Goal: Information Seeking & Learning: Learn about a topic

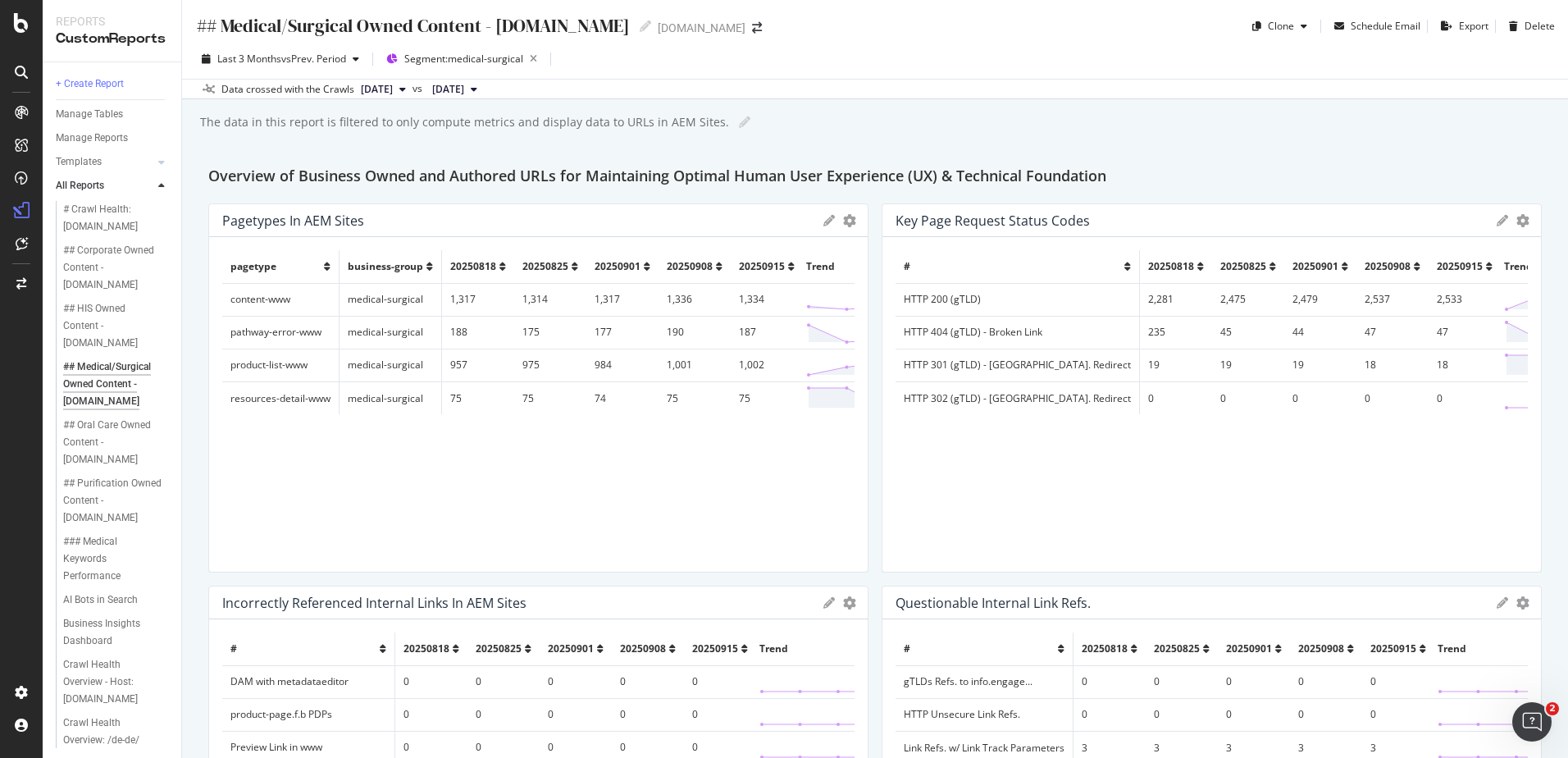
scroll to position [218, 0]
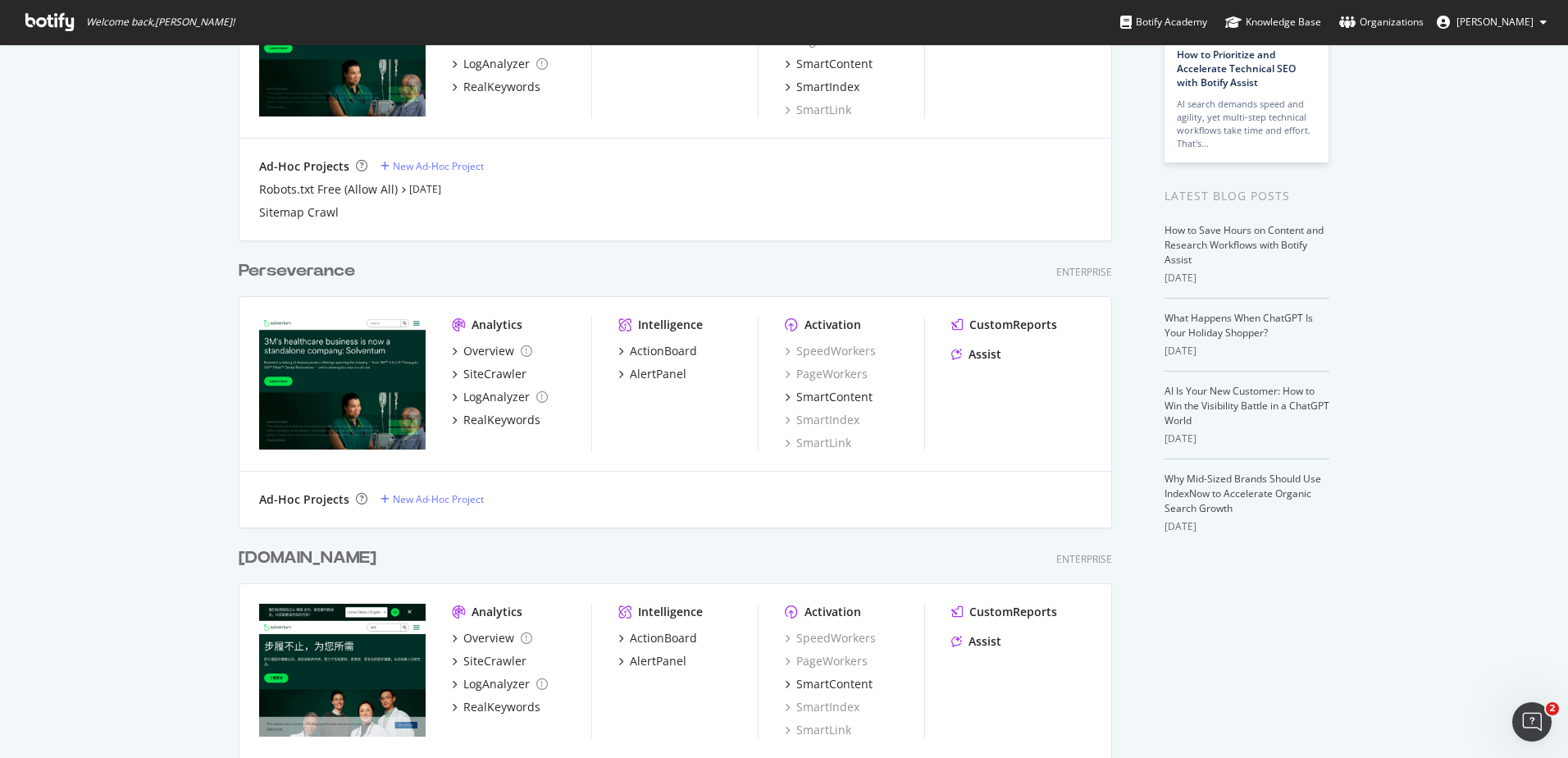
scroll to position [194, 0]
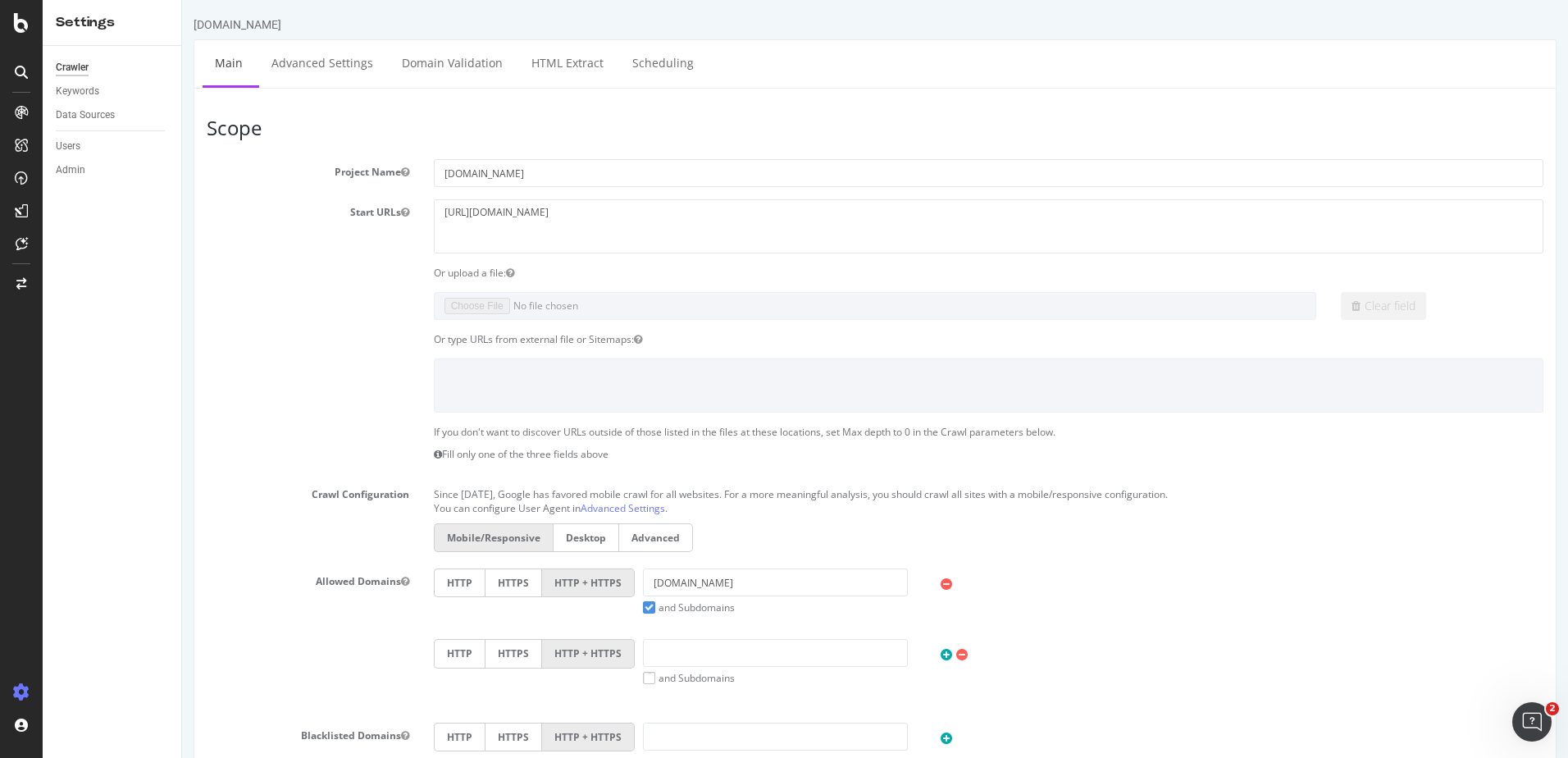
click at [273, 398] on div at bounding box center [875, 385] width 1361 height 53
click at [342, 63] on link "Advanced Settings" at bounding box center [322, 62] width 126 height 45
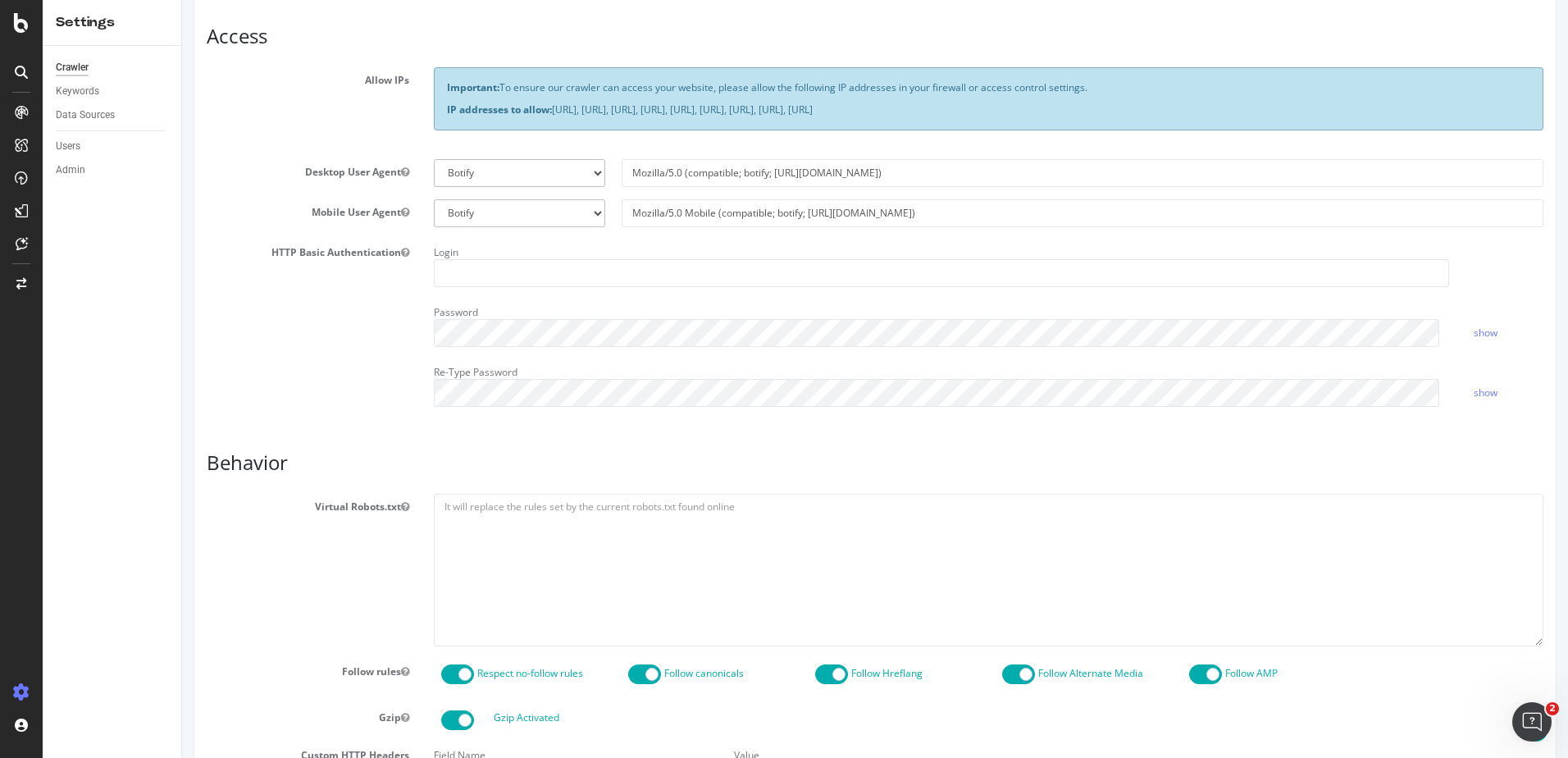
scroll to position [306, 0]
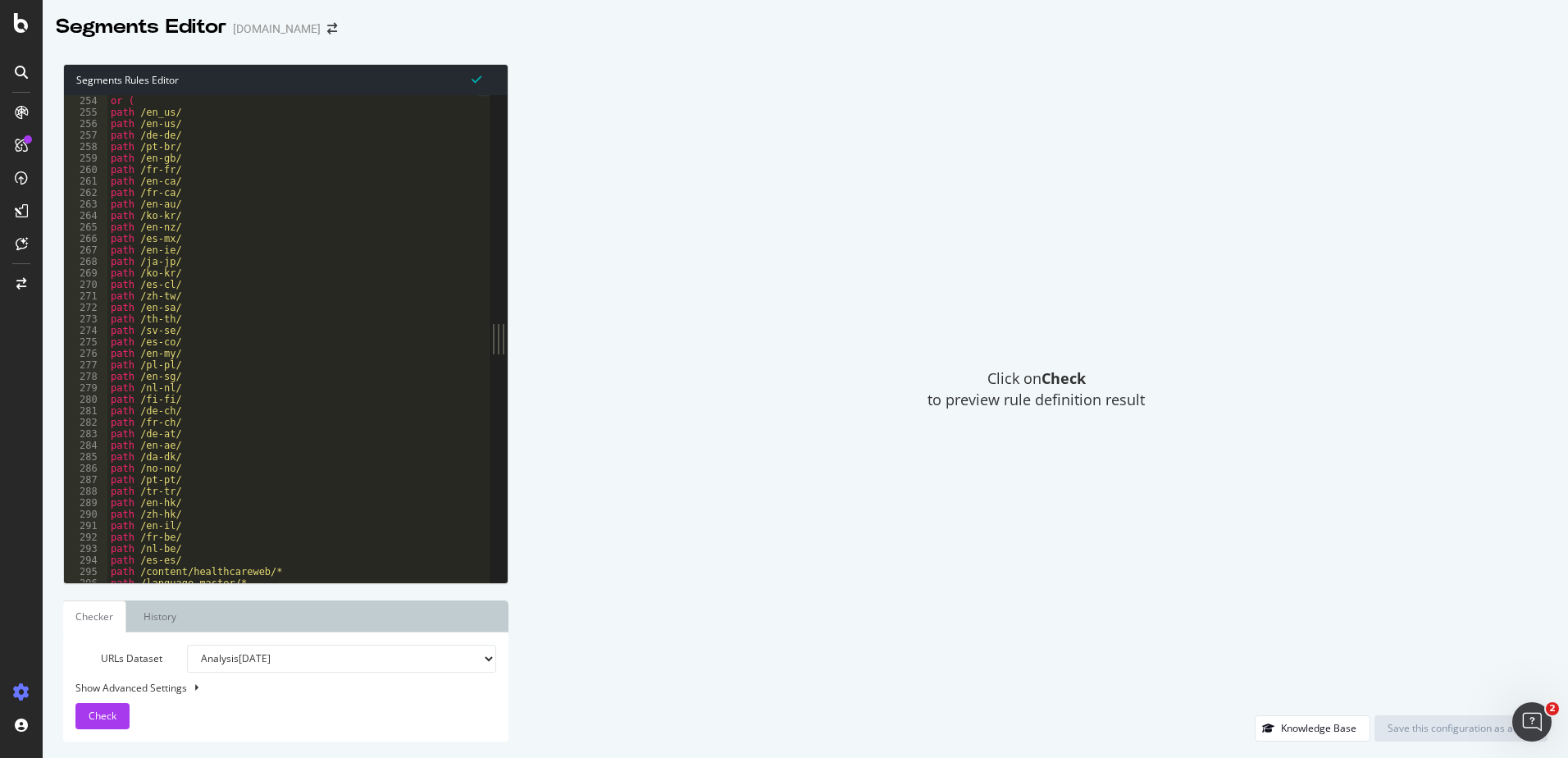
scroll to position [3320, 0]
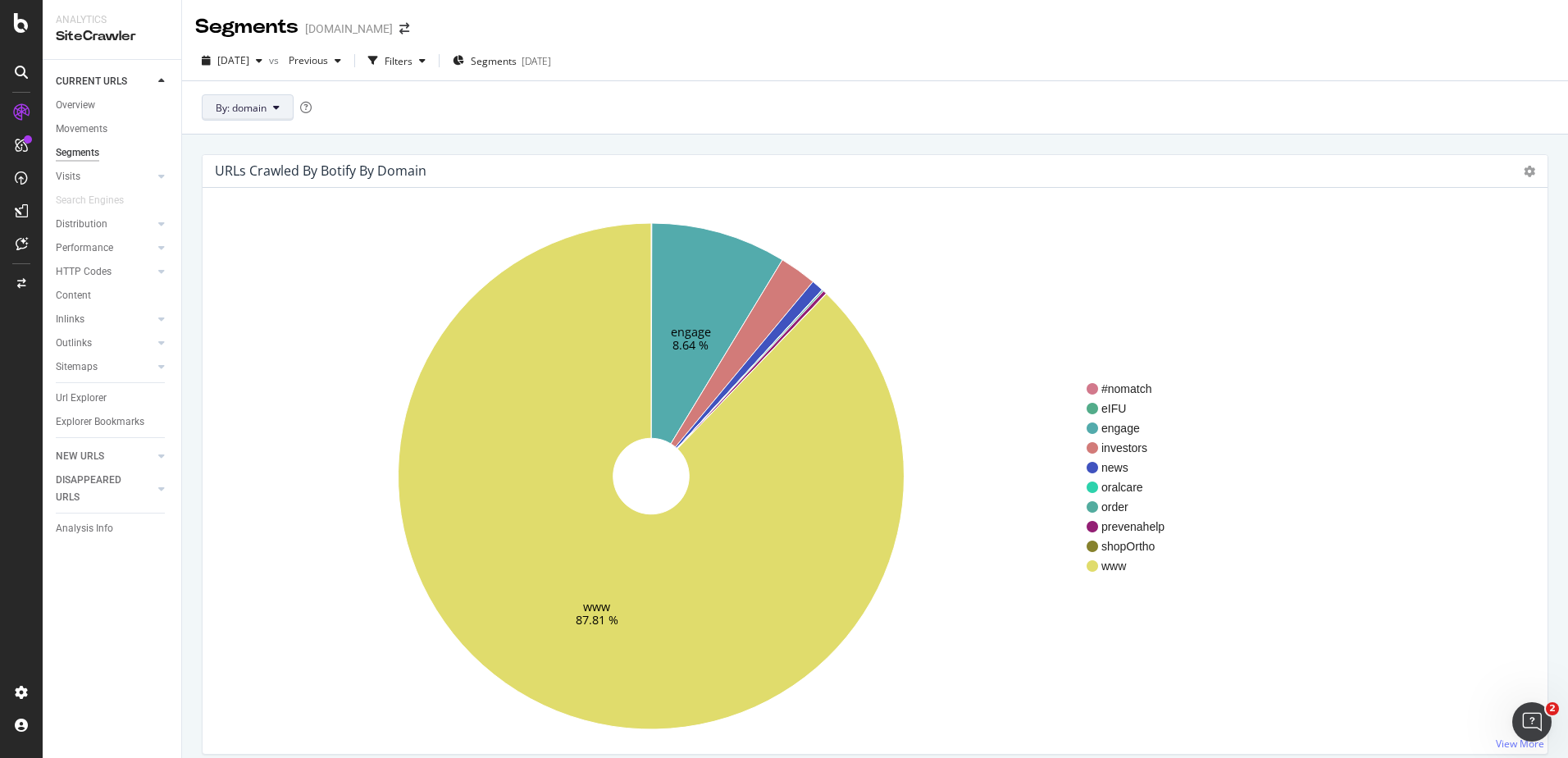
click at [272, 116] on button "By: domain" at bounding box center [248, 107] width 92 height 27
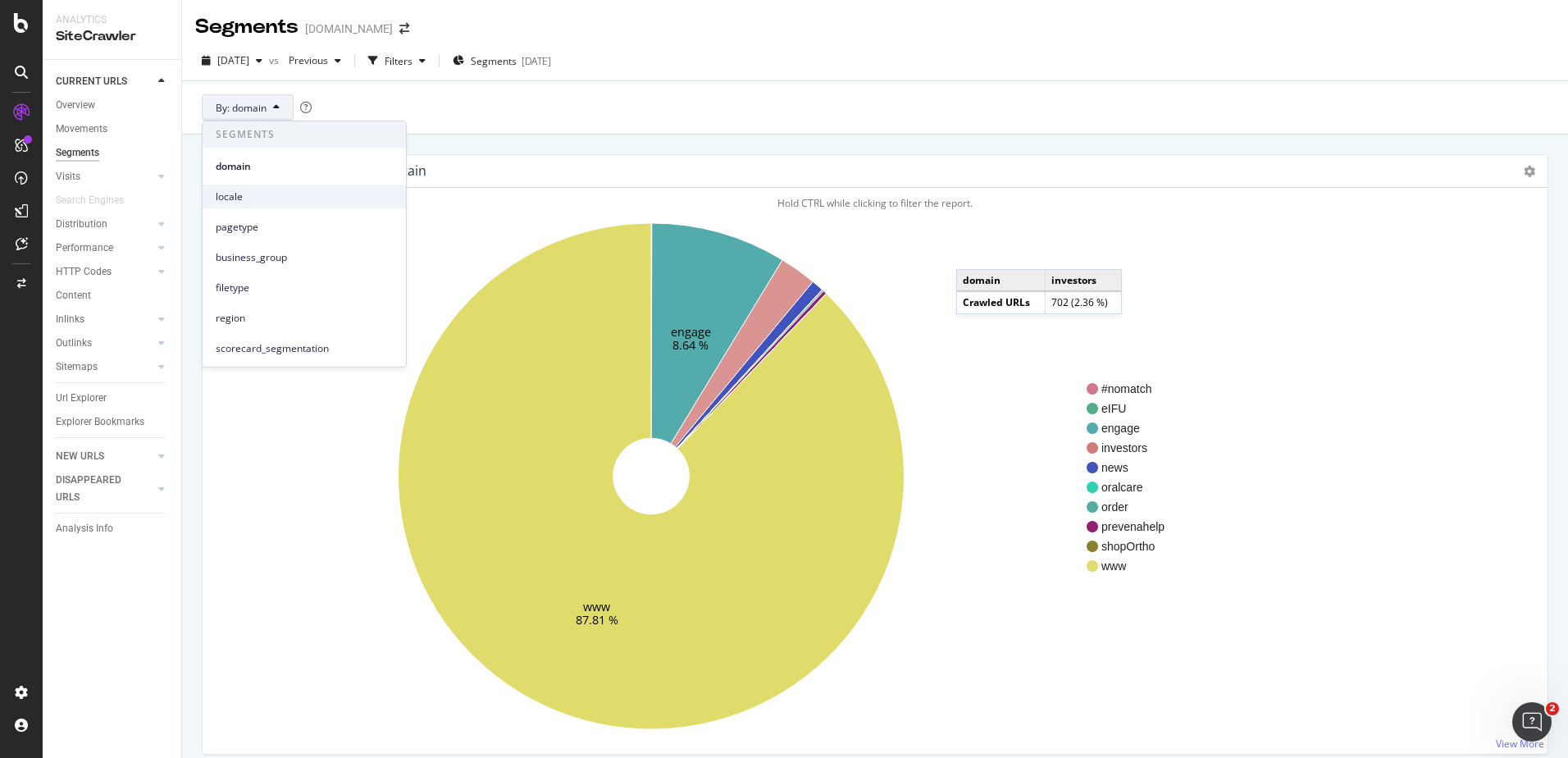
click at [260, 199] on span "locale" at bounding box center [304, 197] width 177 height 15
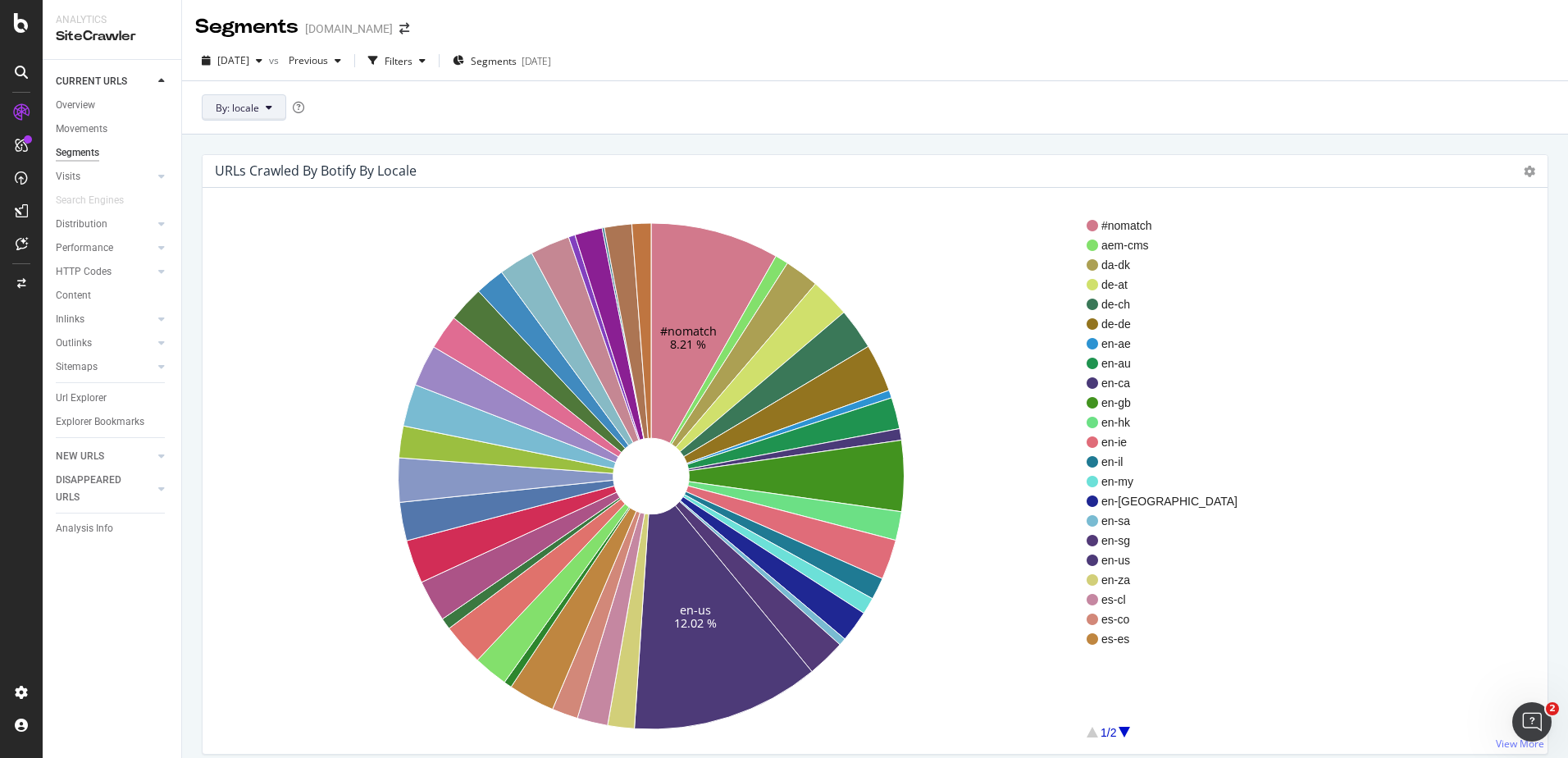
click at [266, 116] on button "By: locale" at bounding box center [244, 107] width 85 height 27
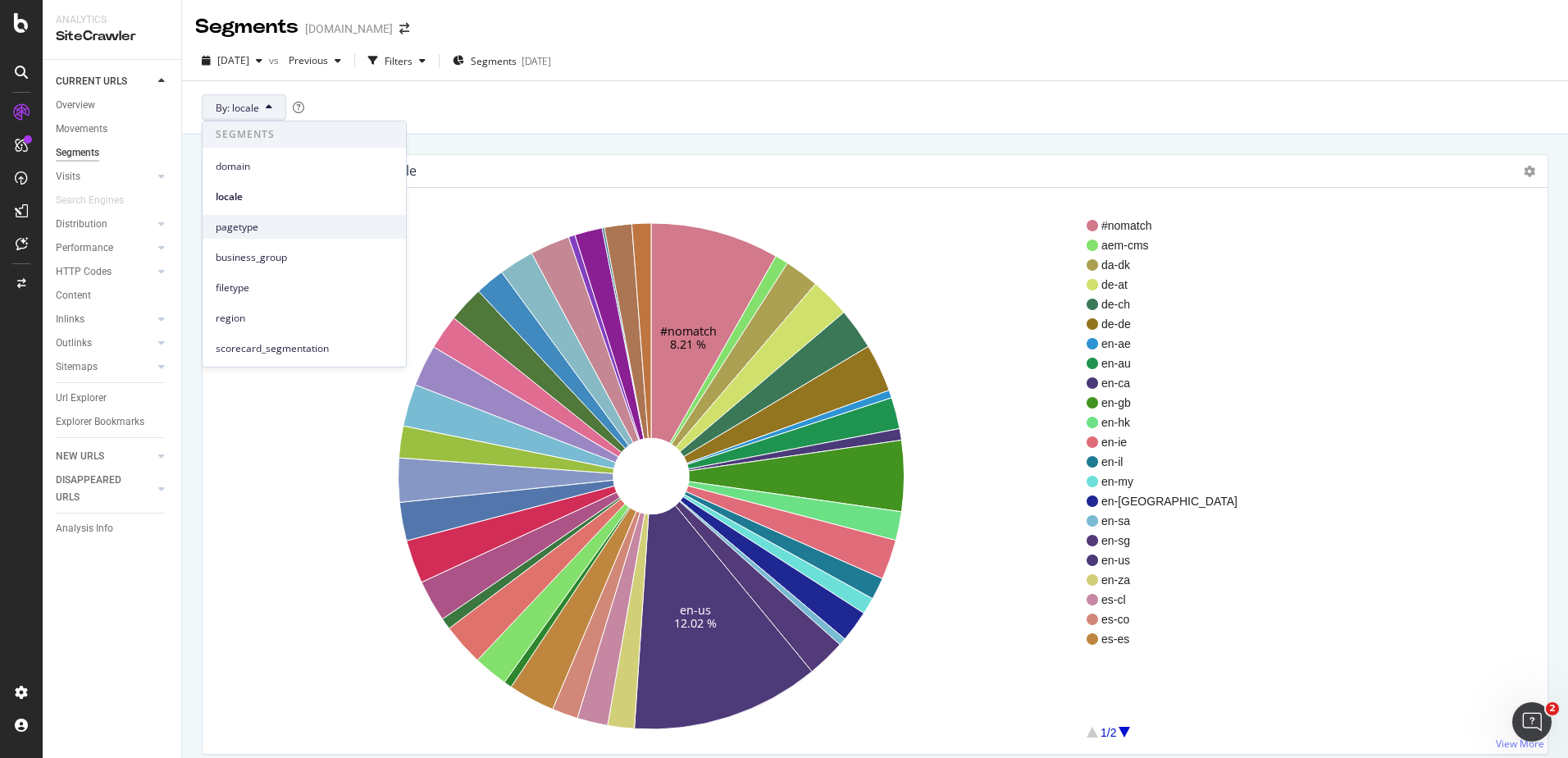
click at [271, 228] on span "pagetype" at bounding box center [304, 227] width 177 height 15
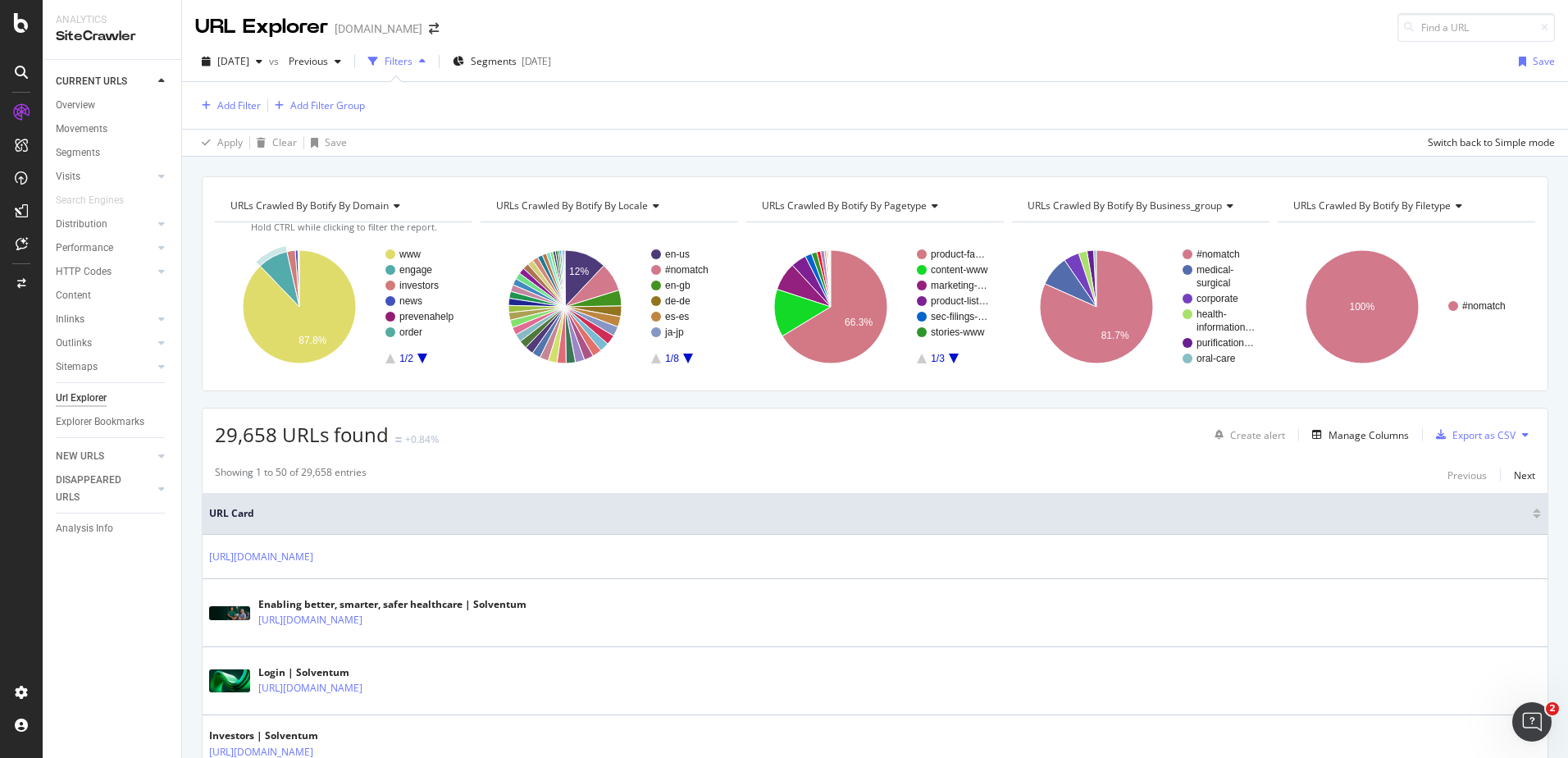
click at [632, 209] on span "URLs Crawled By Botify By locale" at bounding box center [572, 205] width 152 height 14
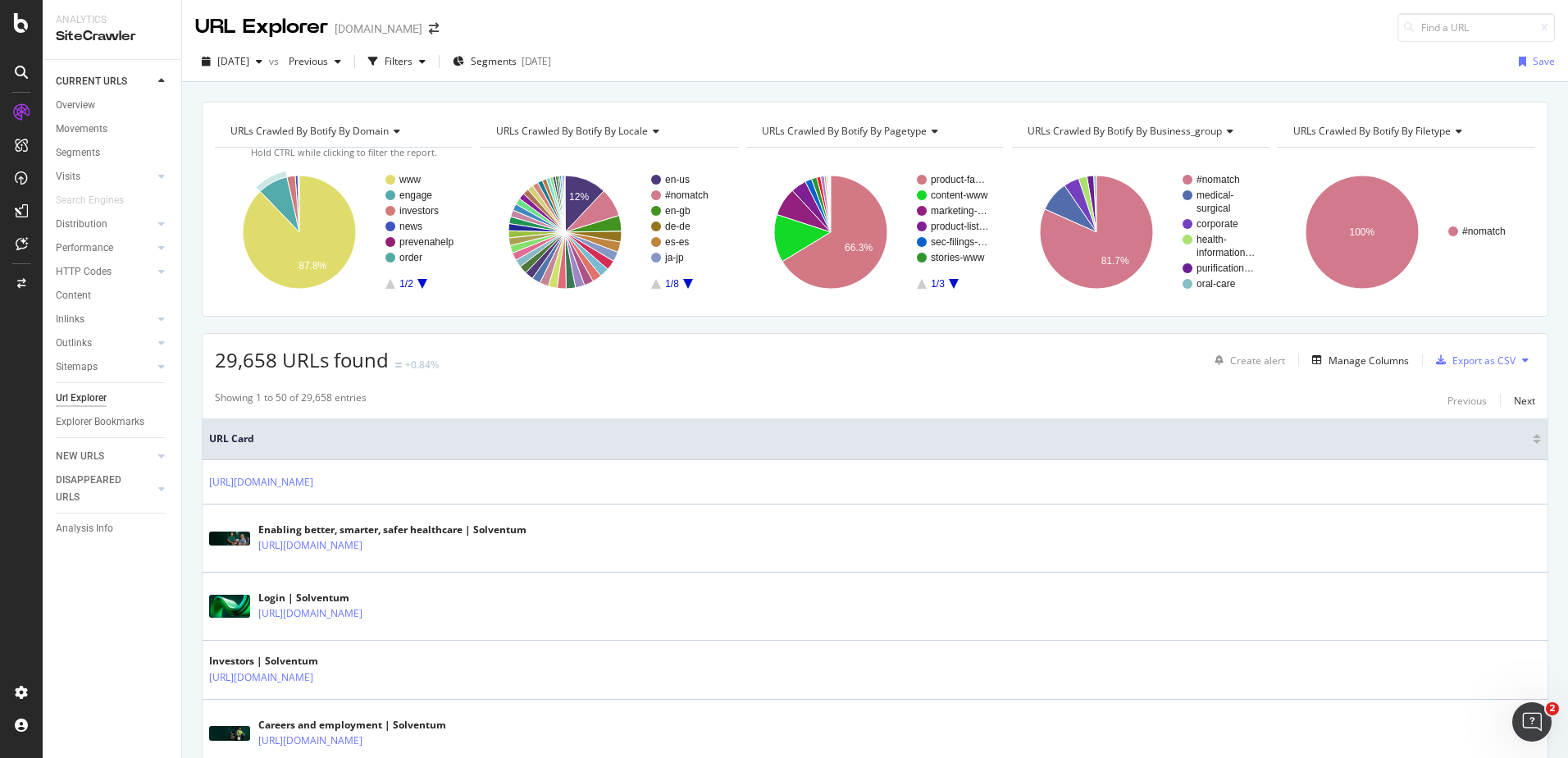
click at [686, 95] on div "URLs Crawled By Botify By domain Chart (by Value) Table Expand Export as CSV Ex…" at bounding box center [875, 101] width 1386 height 39
click at [117, 417] on div "Explorer Bookmarks" at bounding box center [100, 421] width 89 height 17
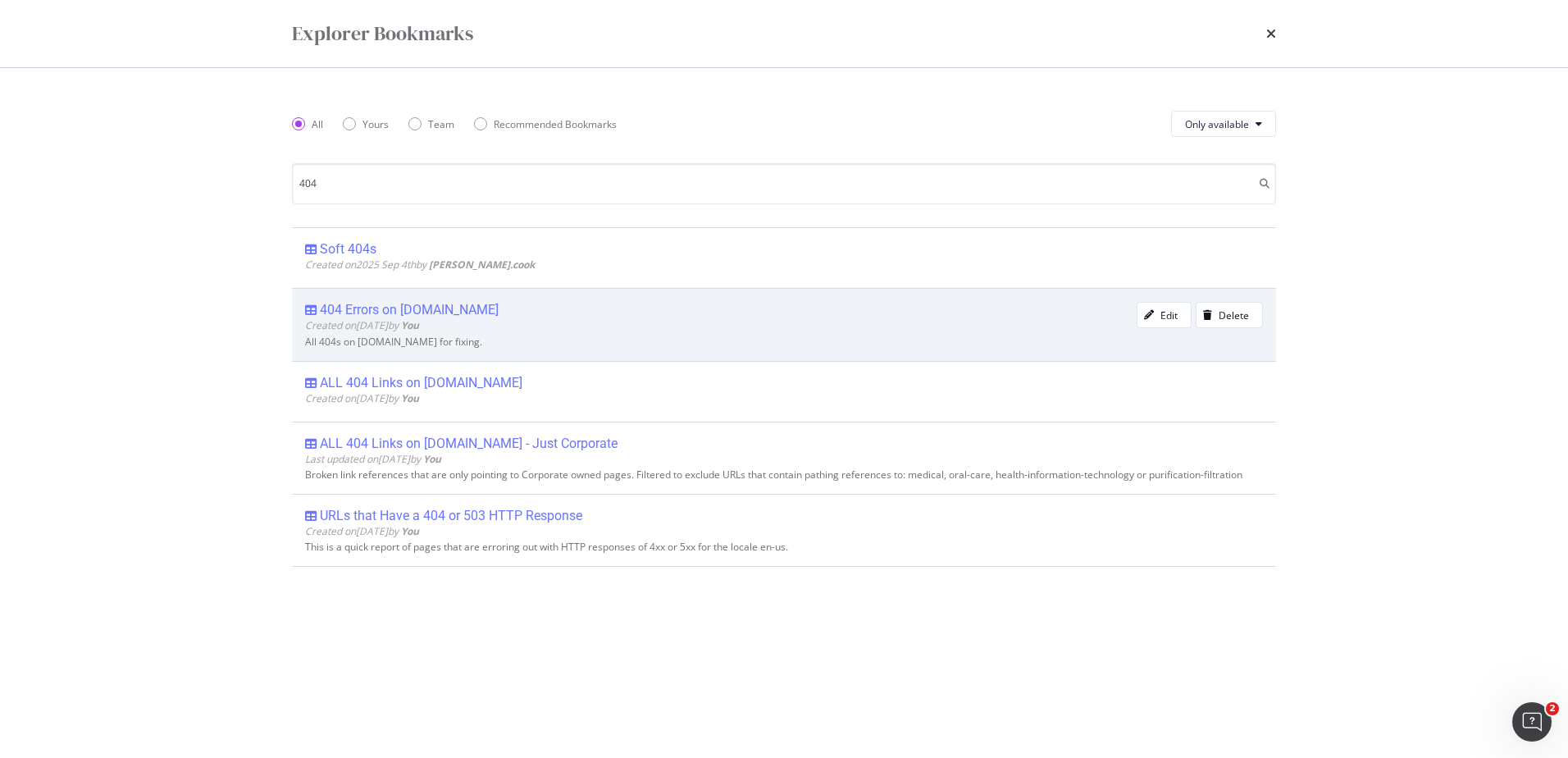
type input "404"
click at [428, 303] on div "404 Errors on www.solventum.com" at bounding box center [409, 310] width 179 height 17
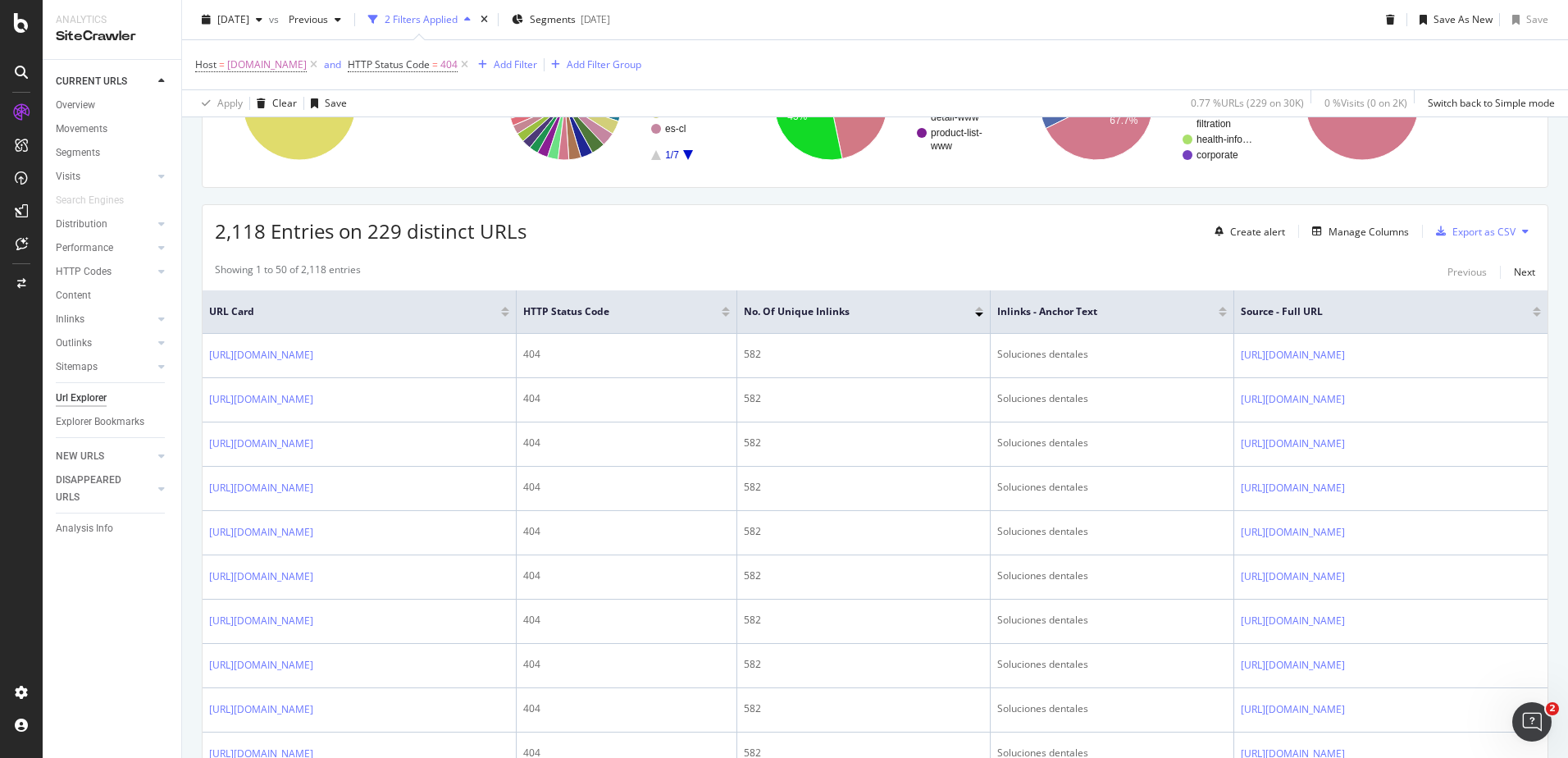
scroll to position [252, 0]
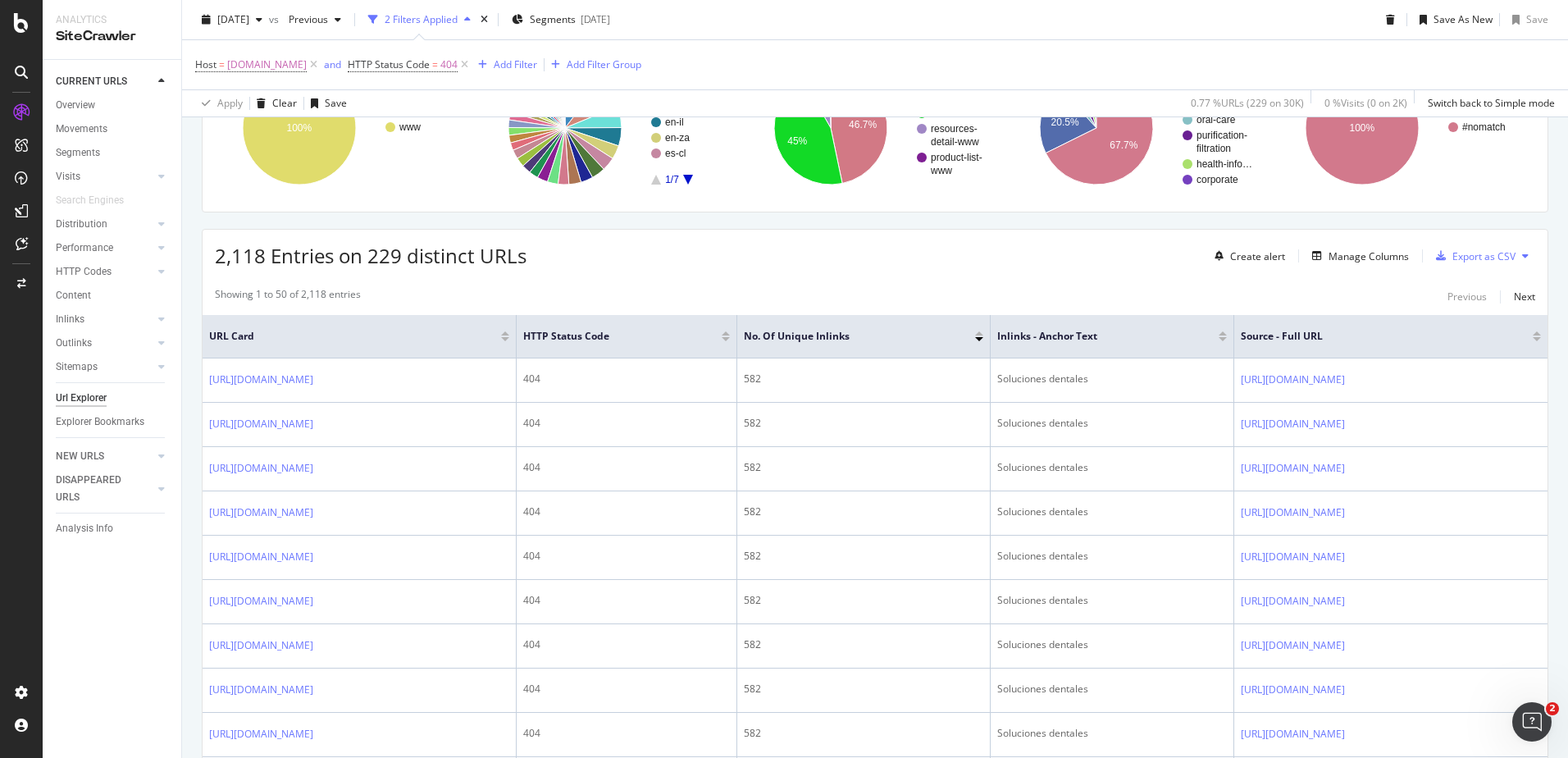
click at [263, 264] on span "2,118 Entries on 229 distinct URLs" at bounding box center [371, 255] width 312 height 27
drag, startPoint x: 399, startPoint y: 253, endPoint x: 367, endPoint y: 258, distance: 32.4
click at [367, 258] on span "2,118 Entries on 229 distinct URLs" at bounding box center [371, 255] width 312 height 27
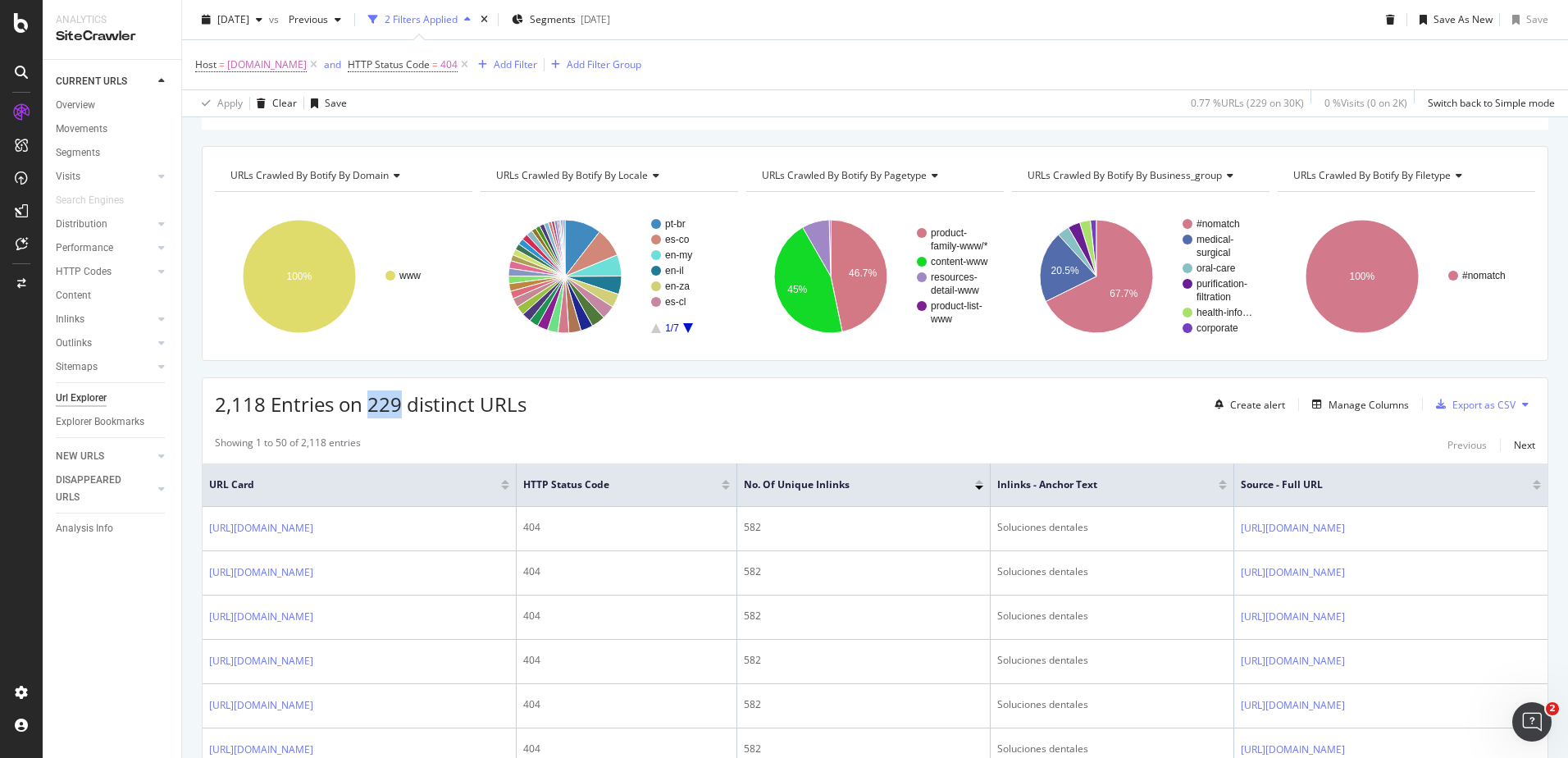
scroll to position [100, 0]
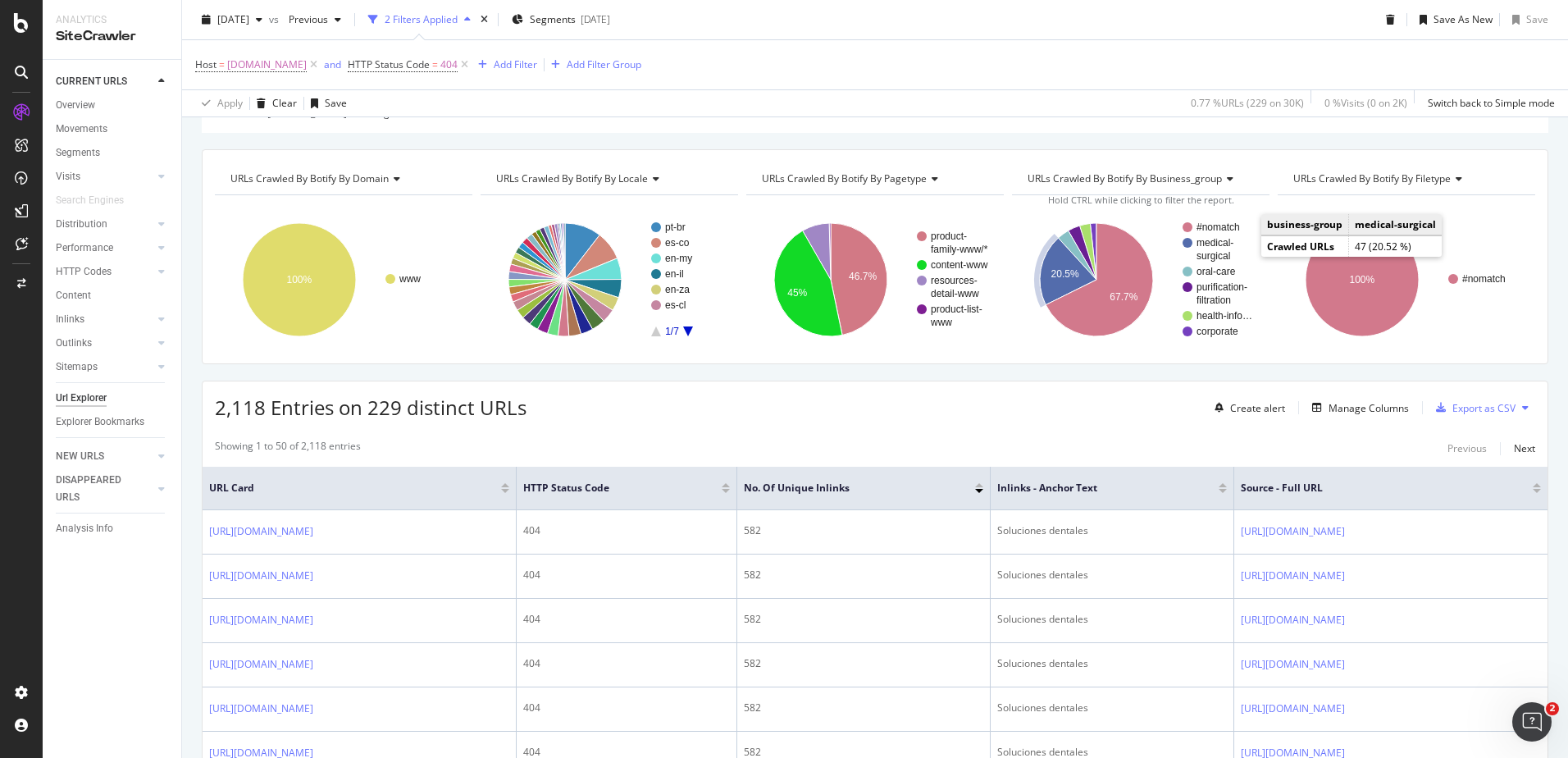
click at [1201, 246] on text "medical-" at bounding box center [1215, 243] width 37 height 12
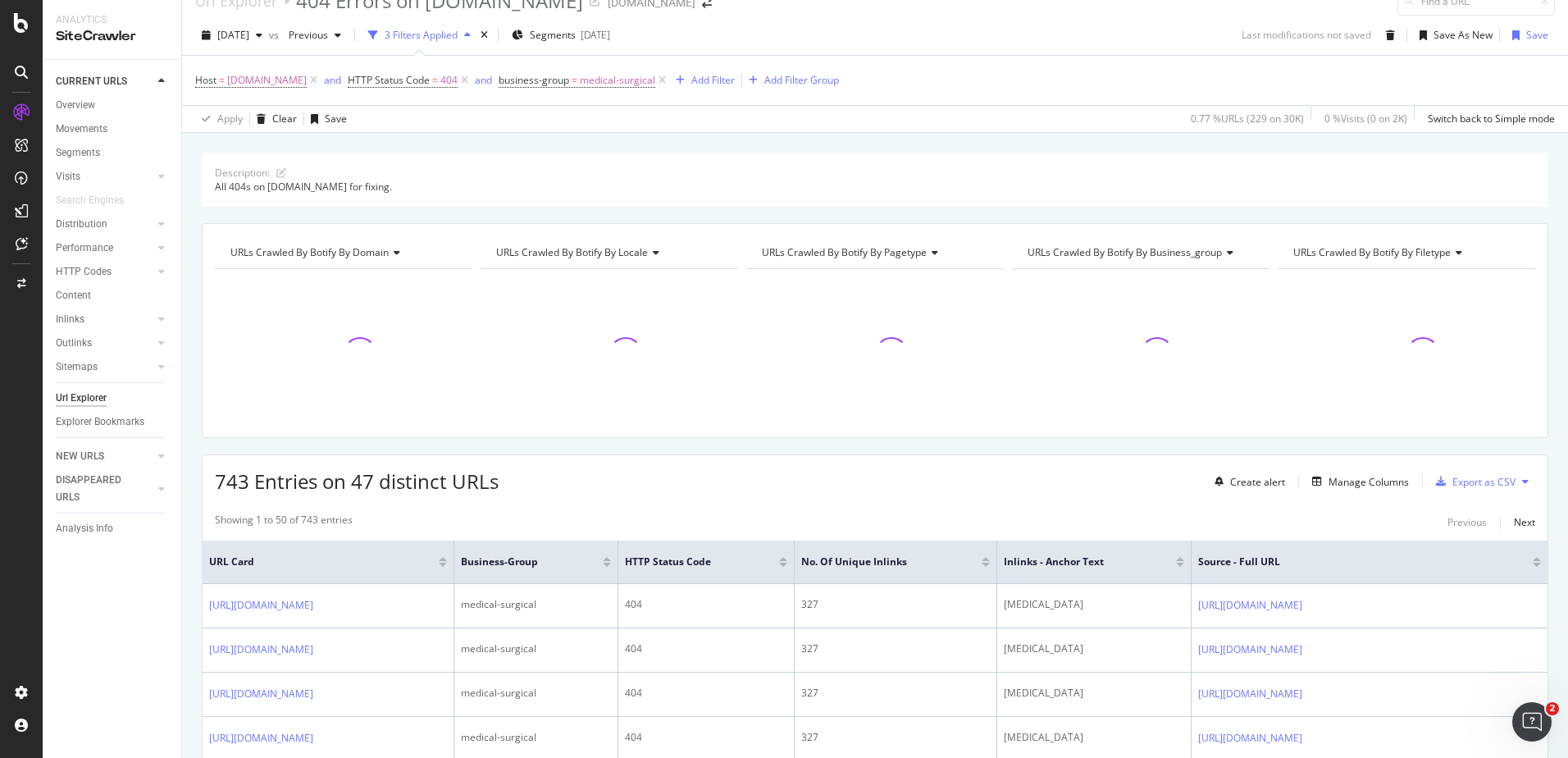
scroll to position [100, 0]
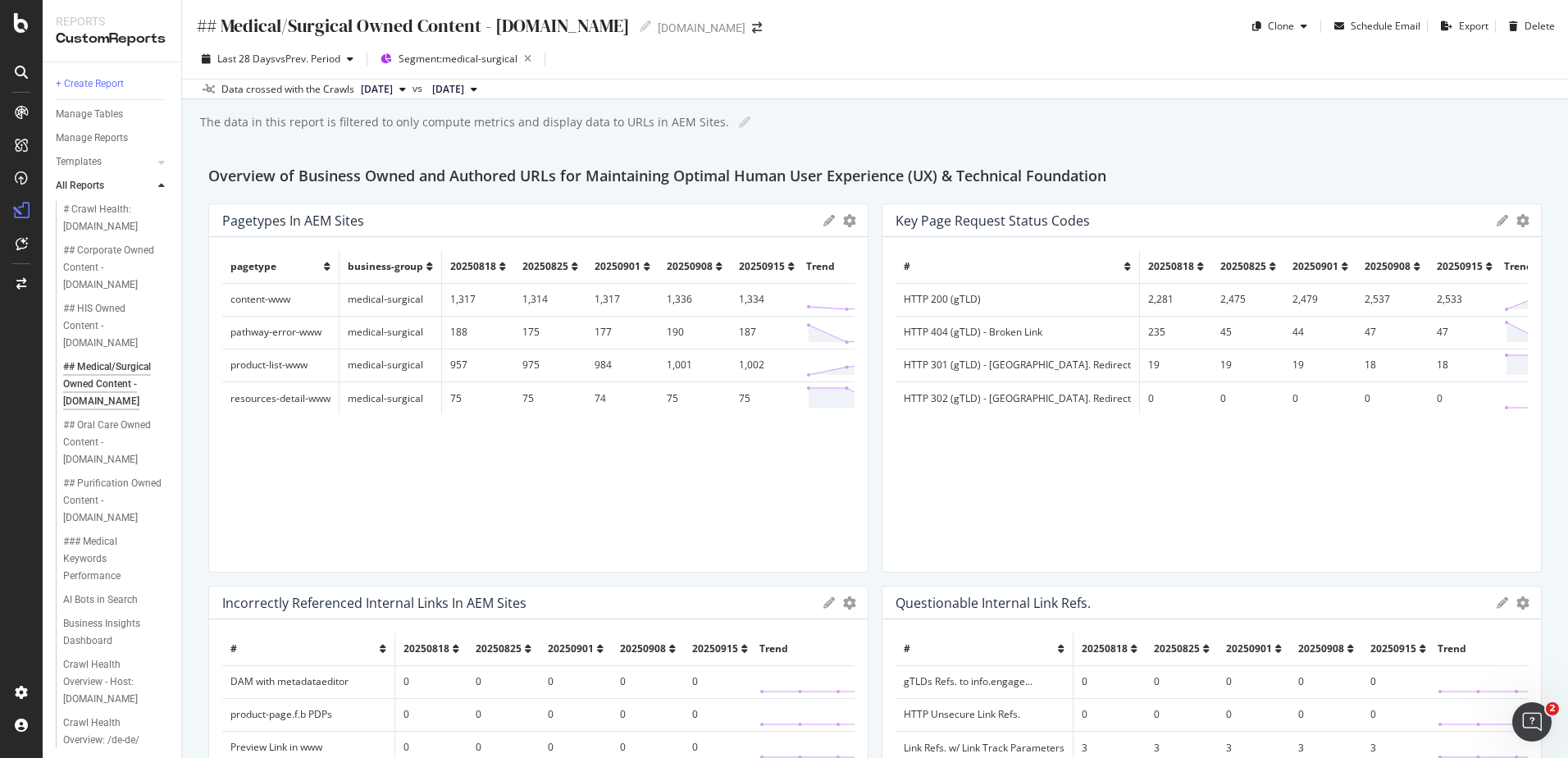
click at [710, 59] on div "Last 28 Days vs Prev. Period Segment: medical-surgical" at bounding box center [875, 62] width 1386 height 32
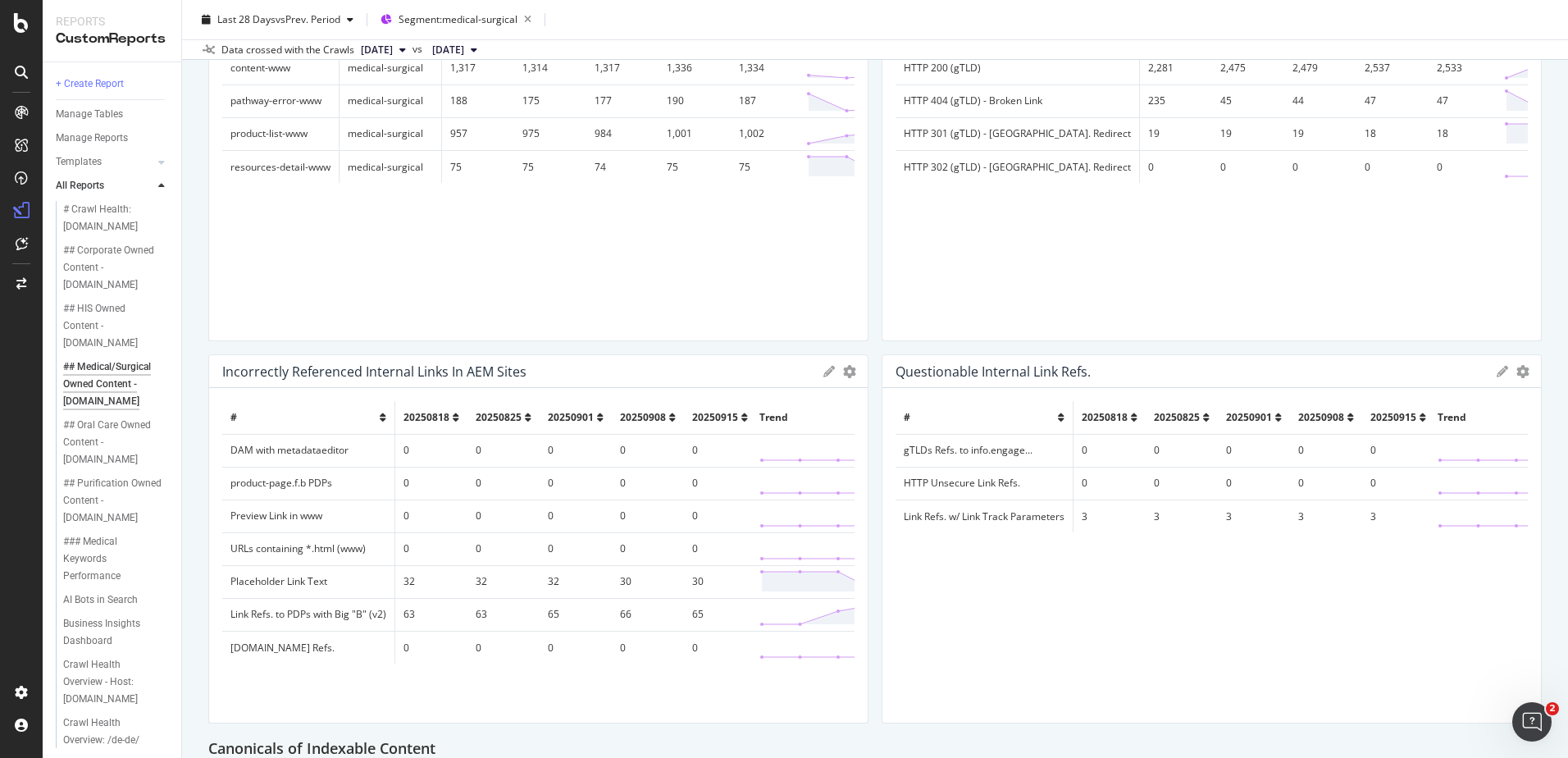
scroll to position [219, 0]
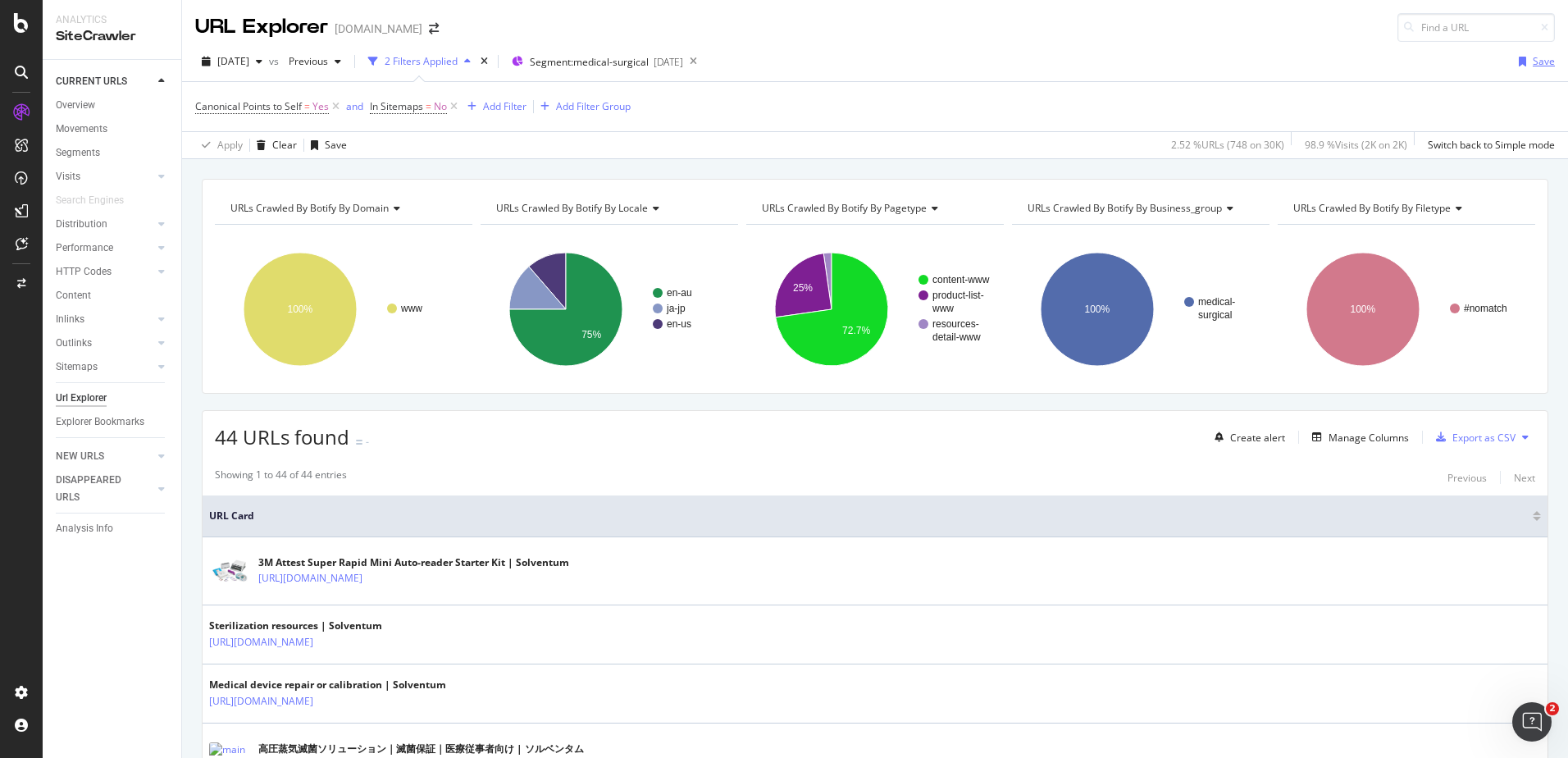
scroll to position [23, 0]
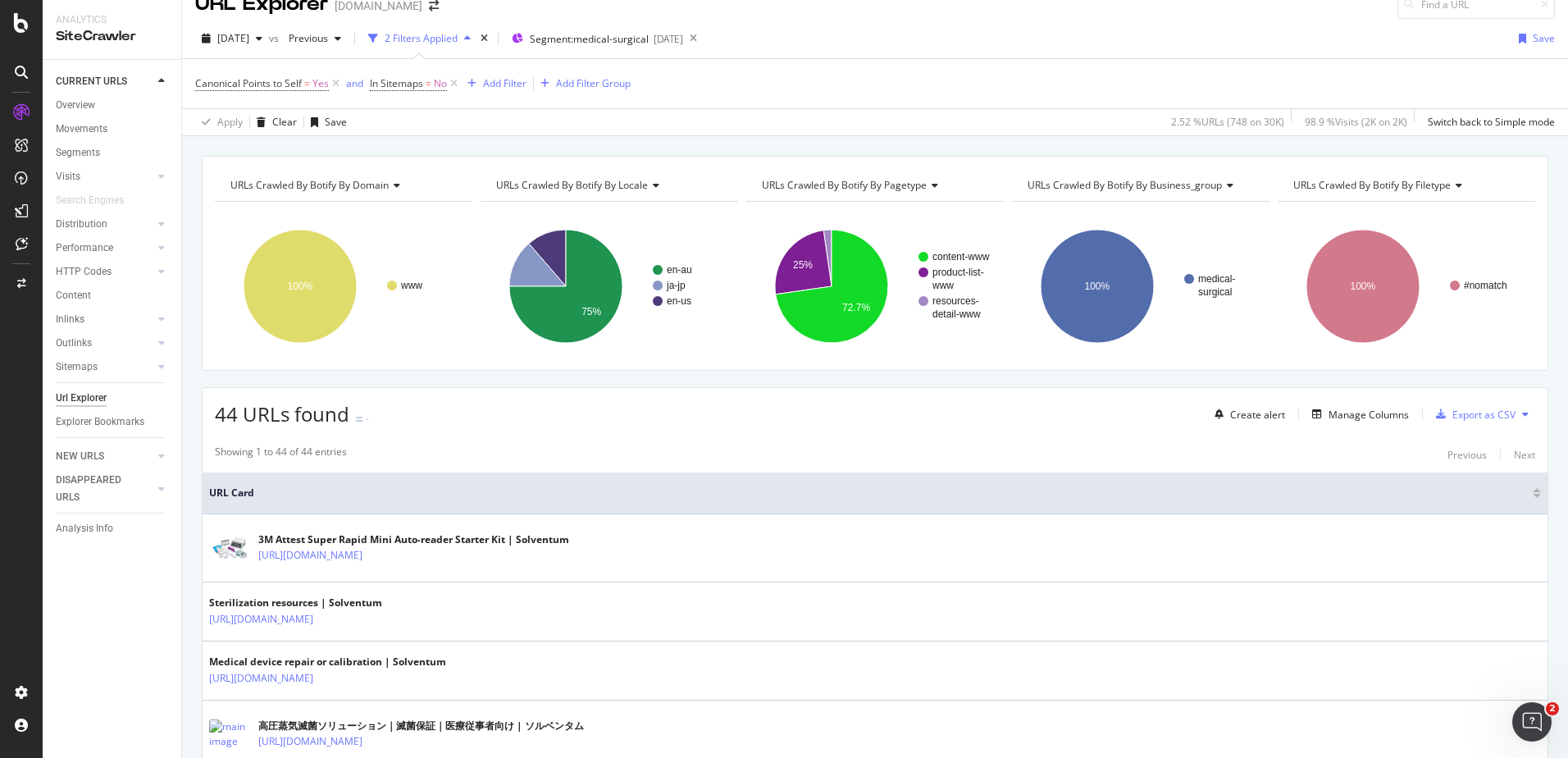
drag, startPoint x: 1555, startPoint y: 76, endPoint x: 1555, endPoint y: 86, distance: 10.0
click at [1555, 86] on div "Canonical Points to Self = Yes and In Sitemaps = No Add Filter Add Filter Group…" at bounding box center [875, 96] width 1386 height 77
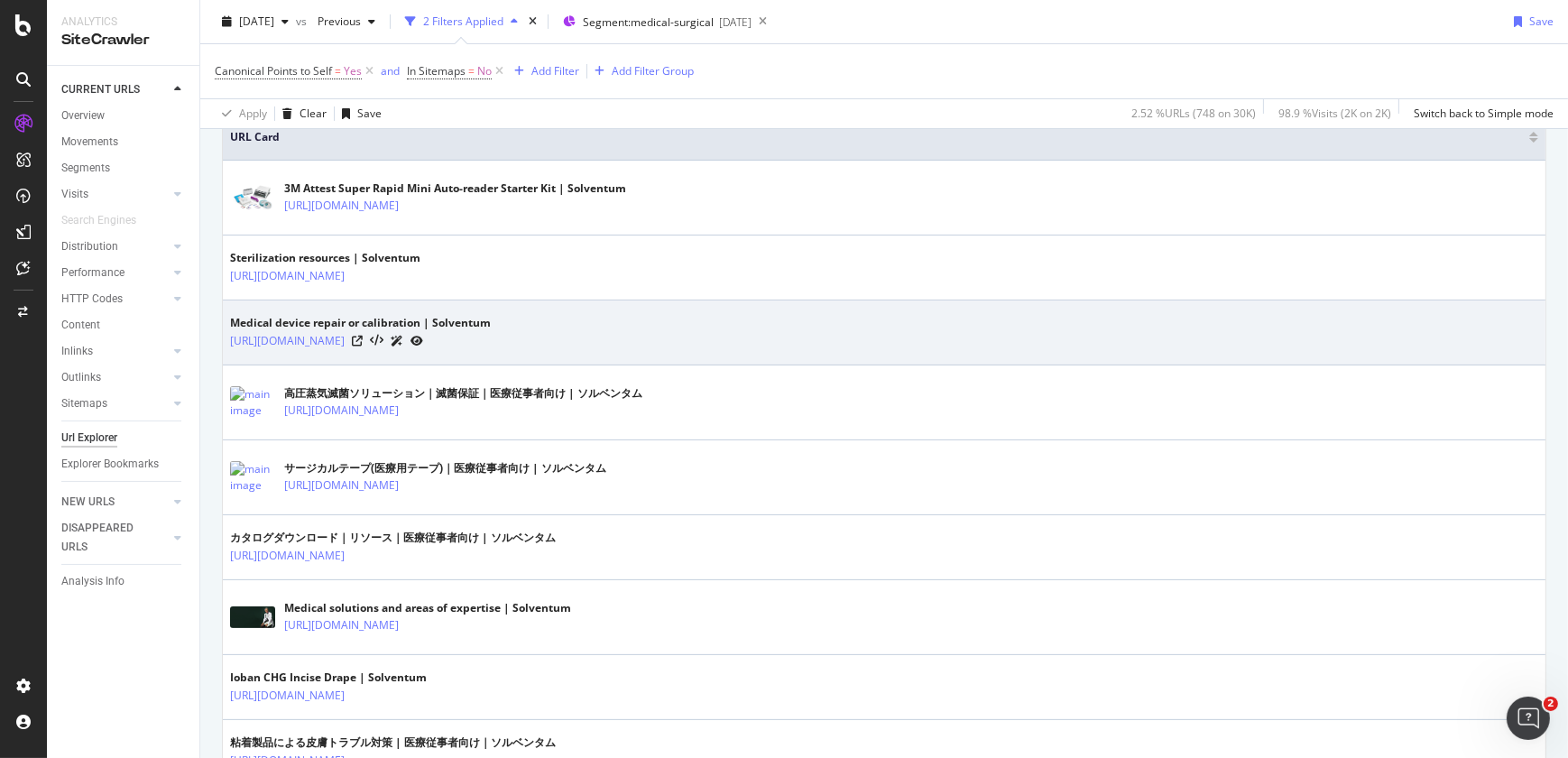
scroll to position [431, 0]
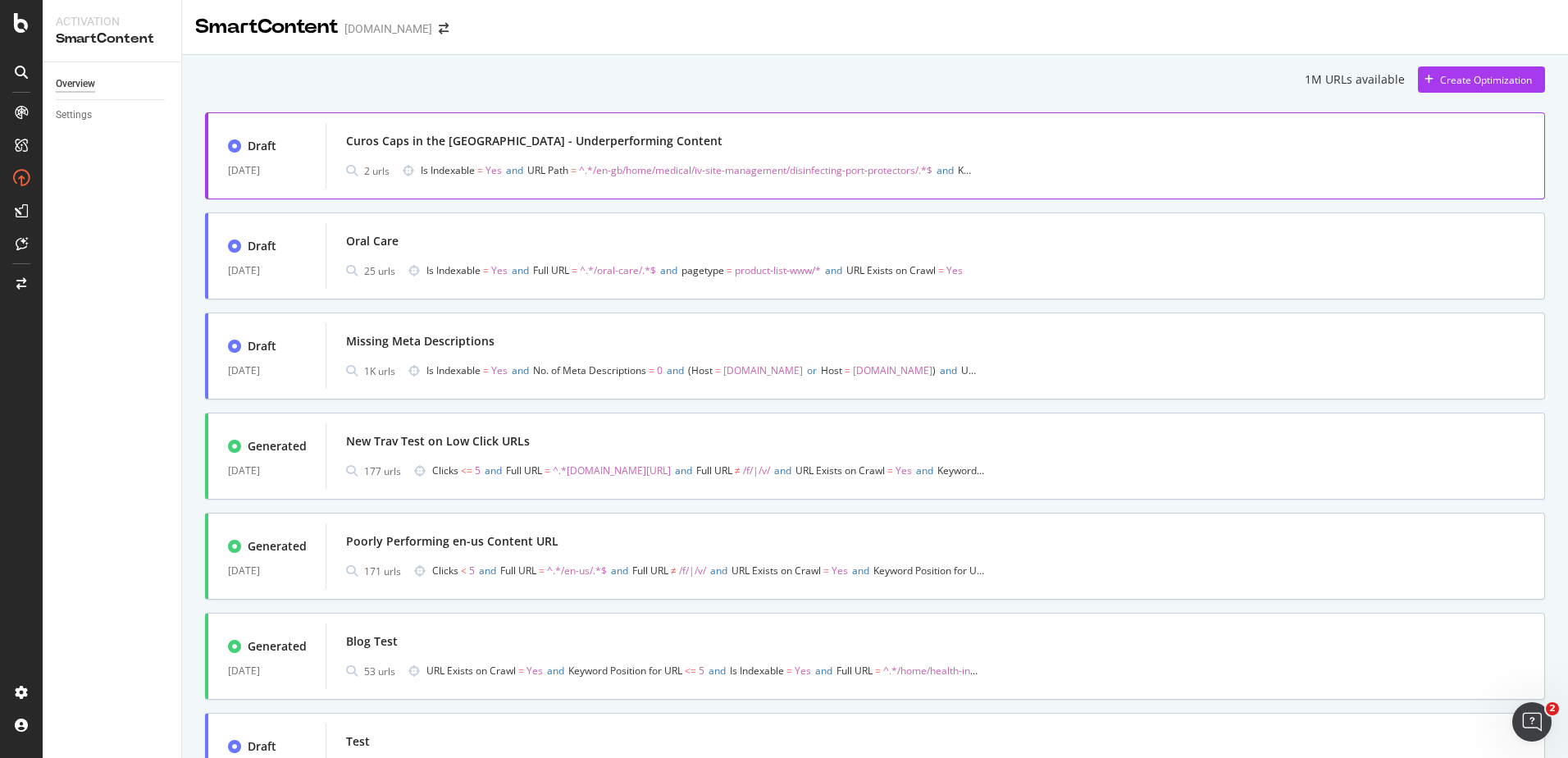
click at [967, 130] on div "Curos Caps in the [GEOGRAPHIC_DATA] - Underperforming Content" at bounding box center [935, 141] width 1178 height 23
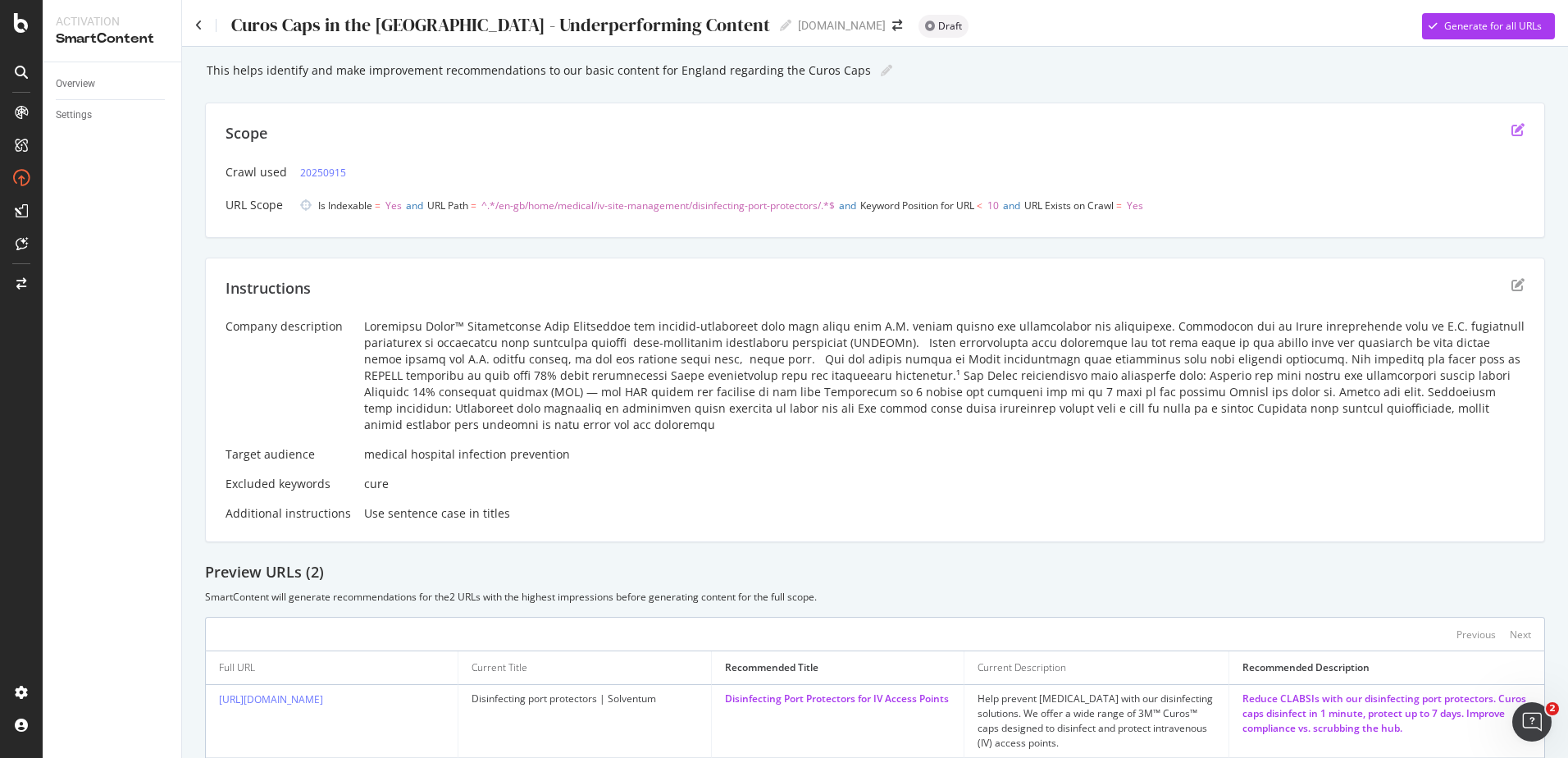
click at [1511, 130] on icon "edit" at bounding box center [1518, 130] width 13 height 13
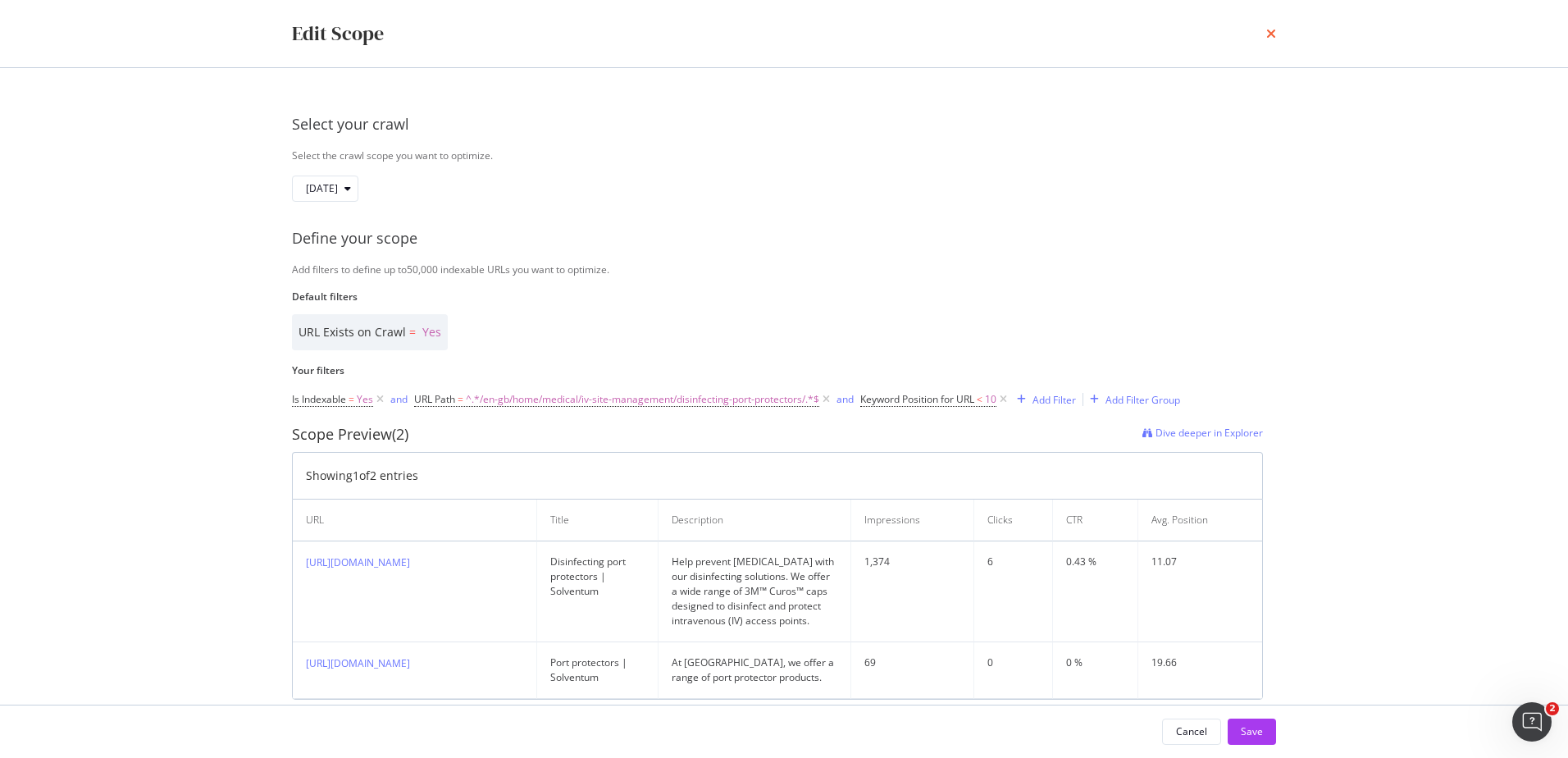
click at [1271, 31] on icon "times" at bounding box center [1271, 34] width 10 height 13
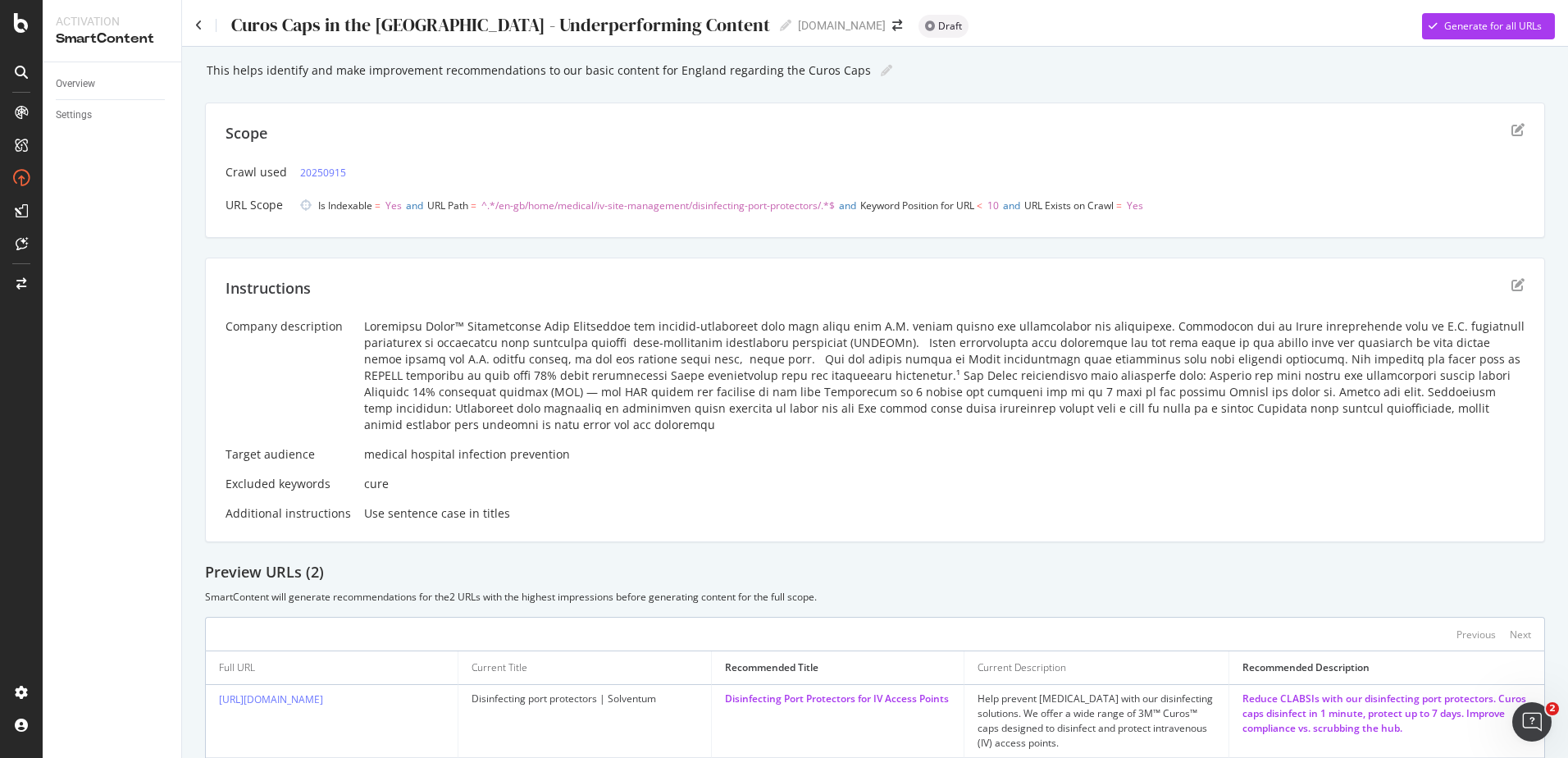
click at [1508, 291] on div "Instructions" at bounding box center [874, 298] width 1299 height 41
click at [1497, 282] on div "Instructions" at bounding box center [874, 298] width 1299 height 41
click at [1511, 284] on icon "edit" at bounding box center [1518, 285] width 13 height 13
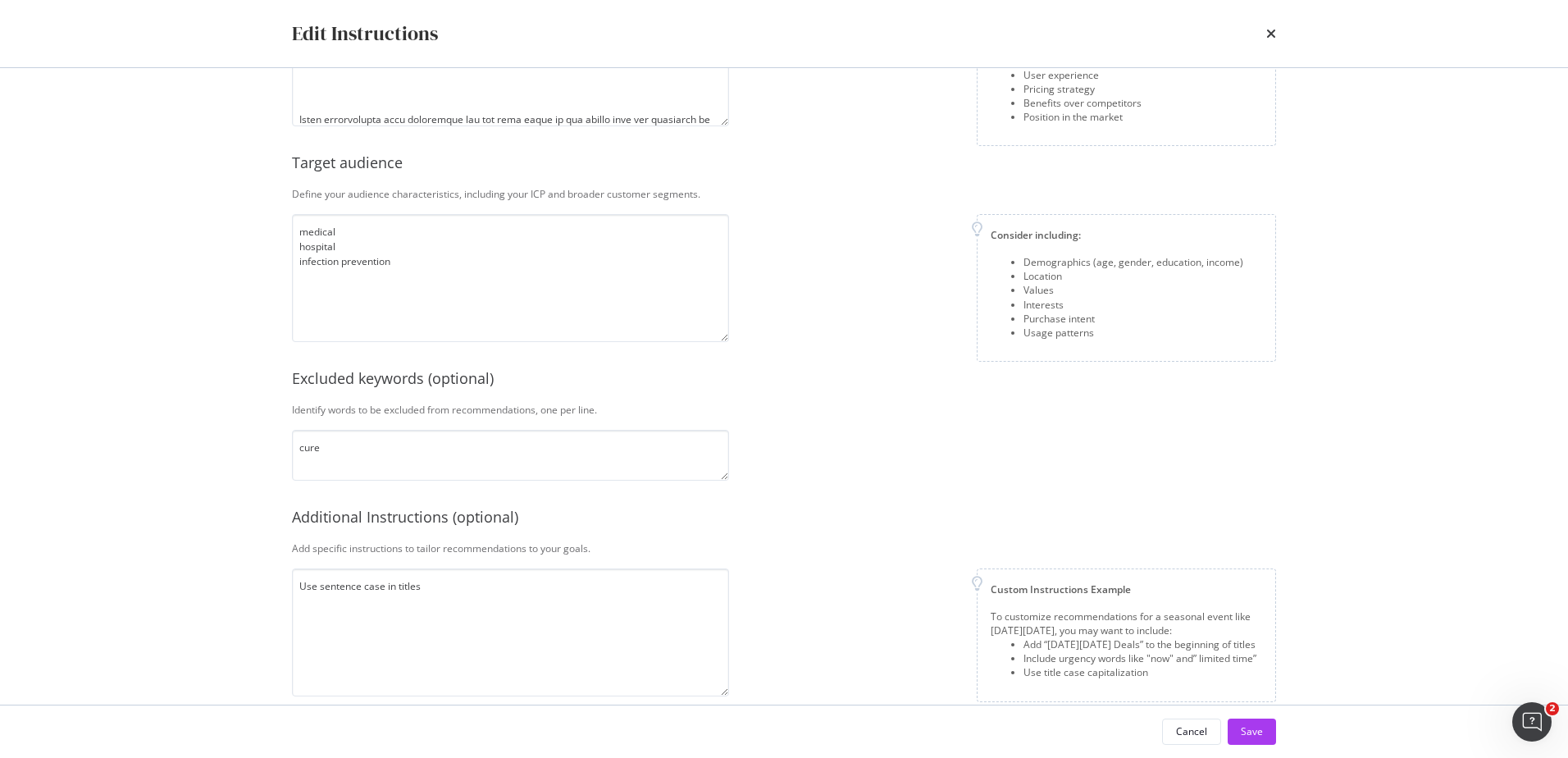
scroll to position [201, 0]
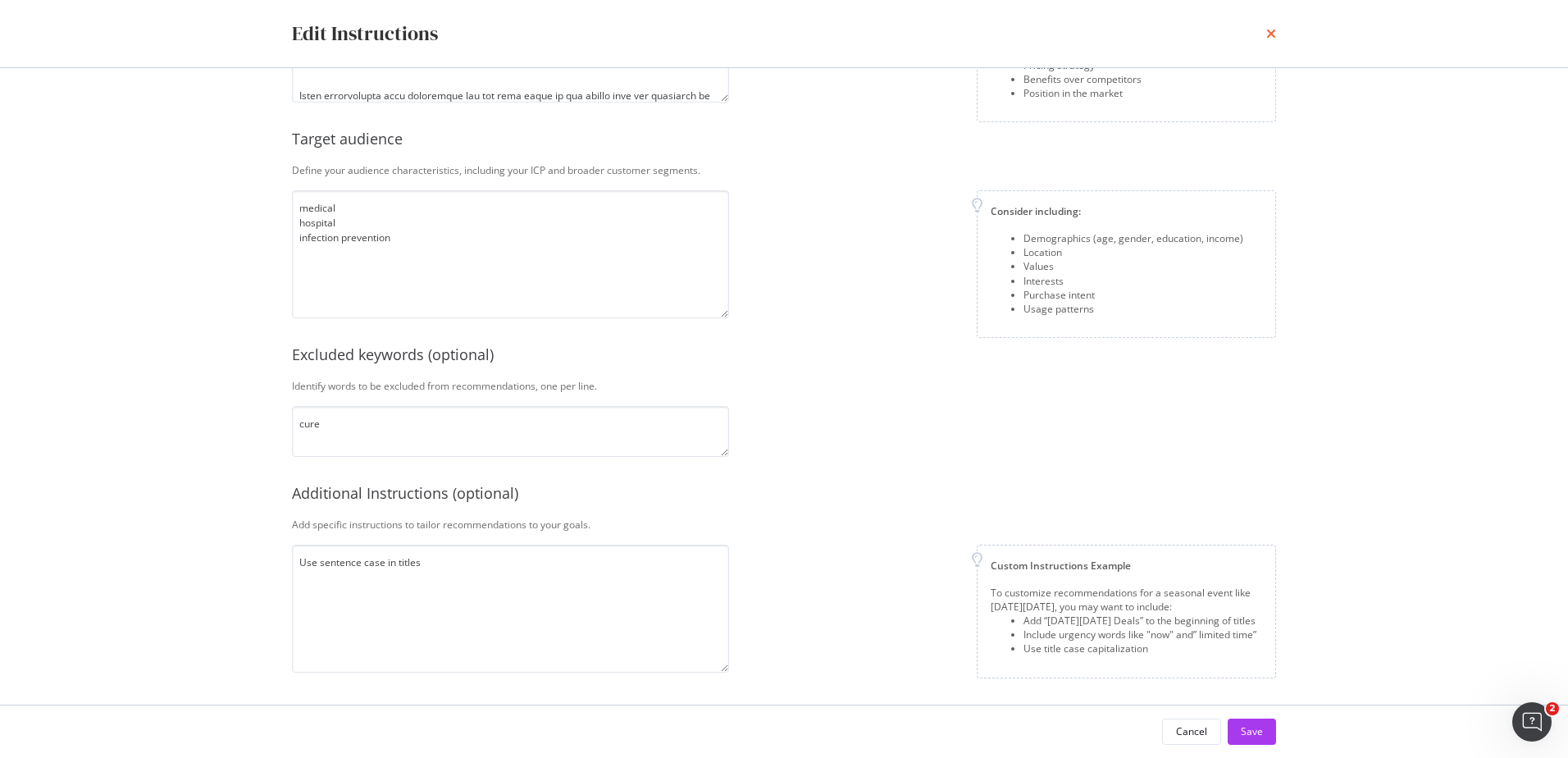
click at [1270, 37] on icon "times" at bounding box center [1271, 34] width 10 height 13
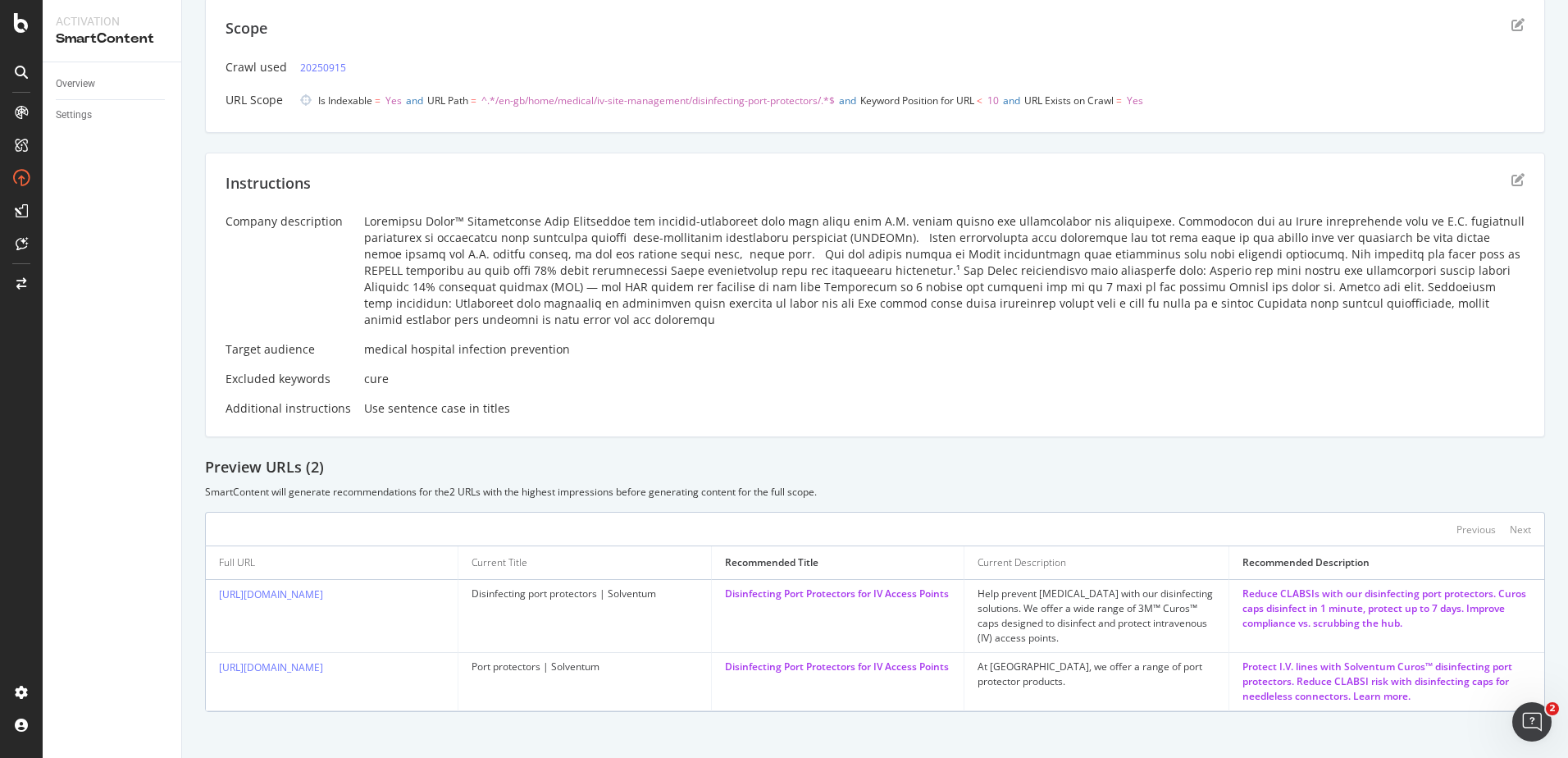
scroll to position [0, 0]
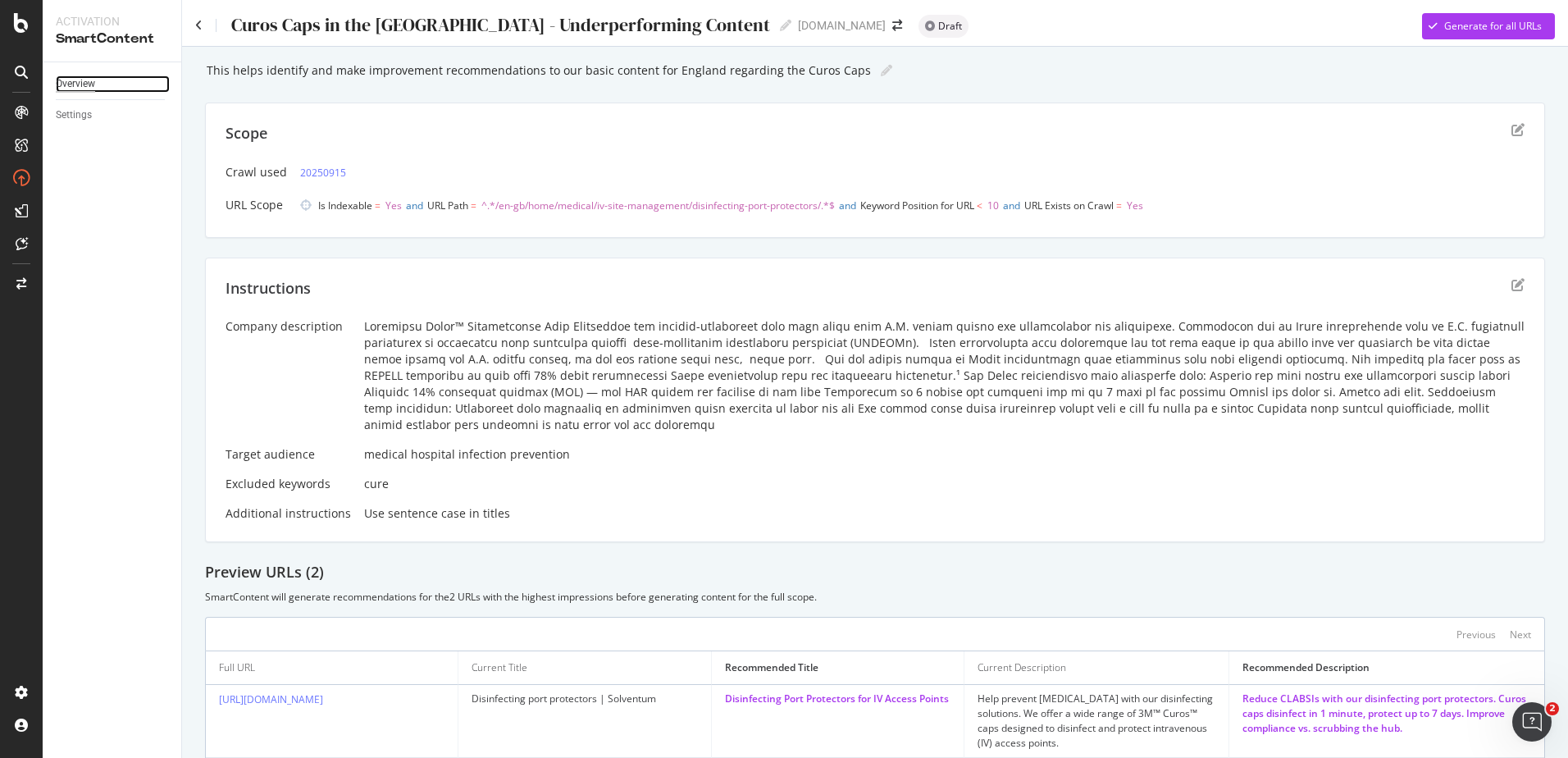
click at [80, 91] on div "Overview" at bounding box center [75, 84] width 39 height 17
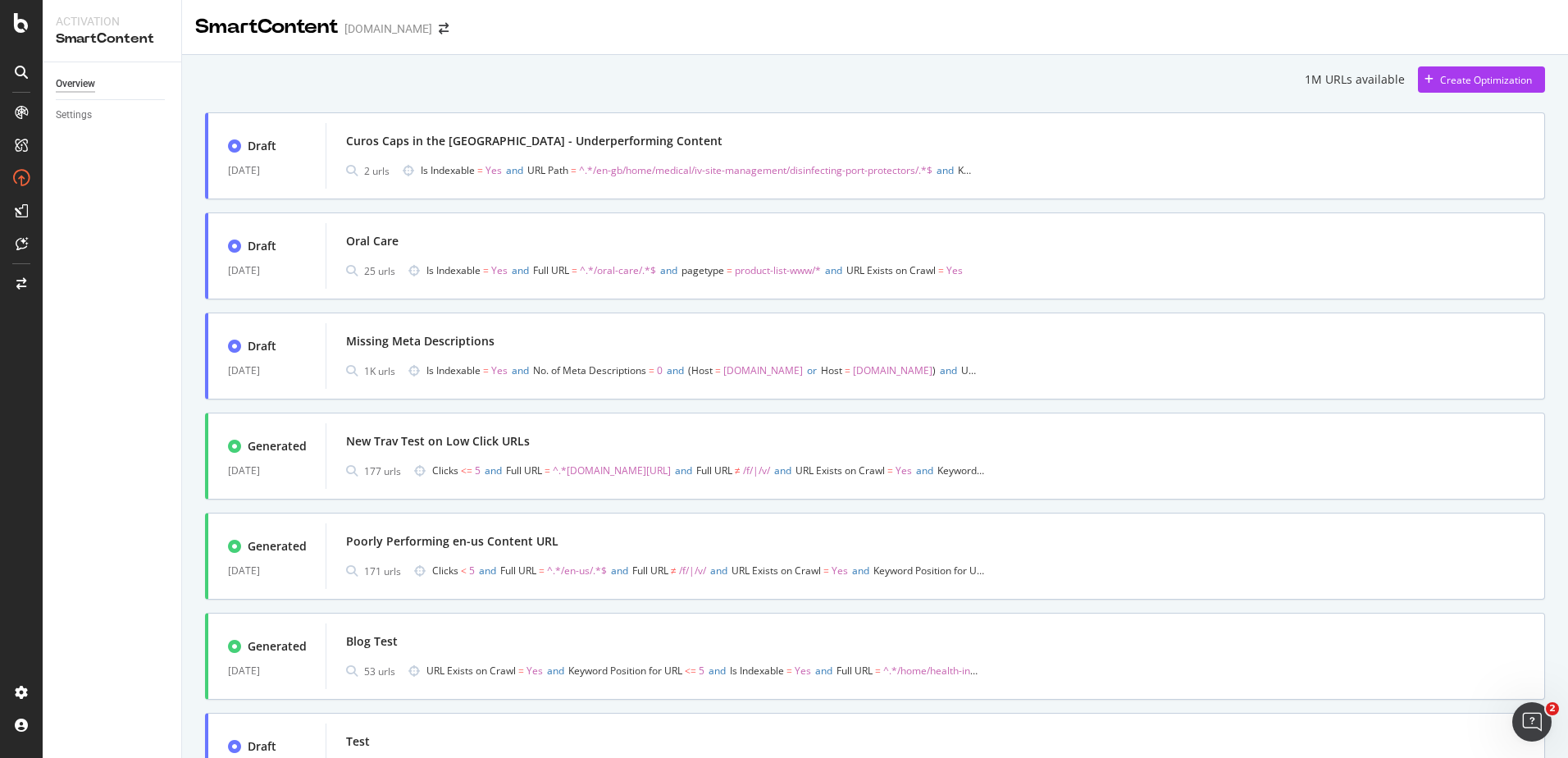
click at [812, 32] on div "SmartContent [DOMAIN_NAME]" at bounding box center [875, 20] width 1386 height 41
click at [117, 332] on div "SmartContent" at bounding box center [96, 339] width 72 height 17
click at [568, 130] on div "Curos Caps in the [GEOGRAPHIC_DATA] - Underperforming Content" at bounding box center [935, 141] width 1178 height 23
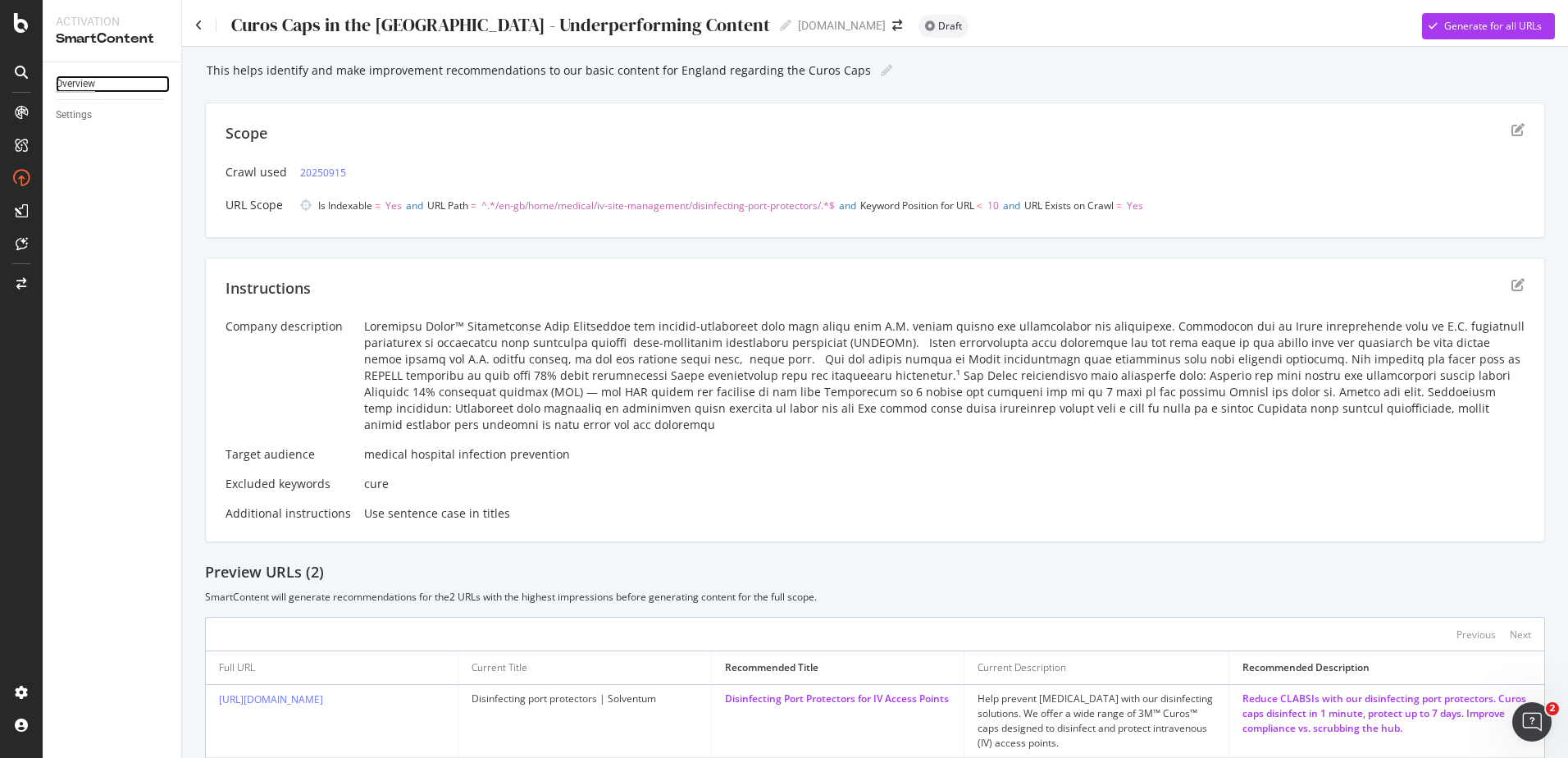
click at [87, 86] on div "Overview" at bounding box center [75, 84] width 39 height 17
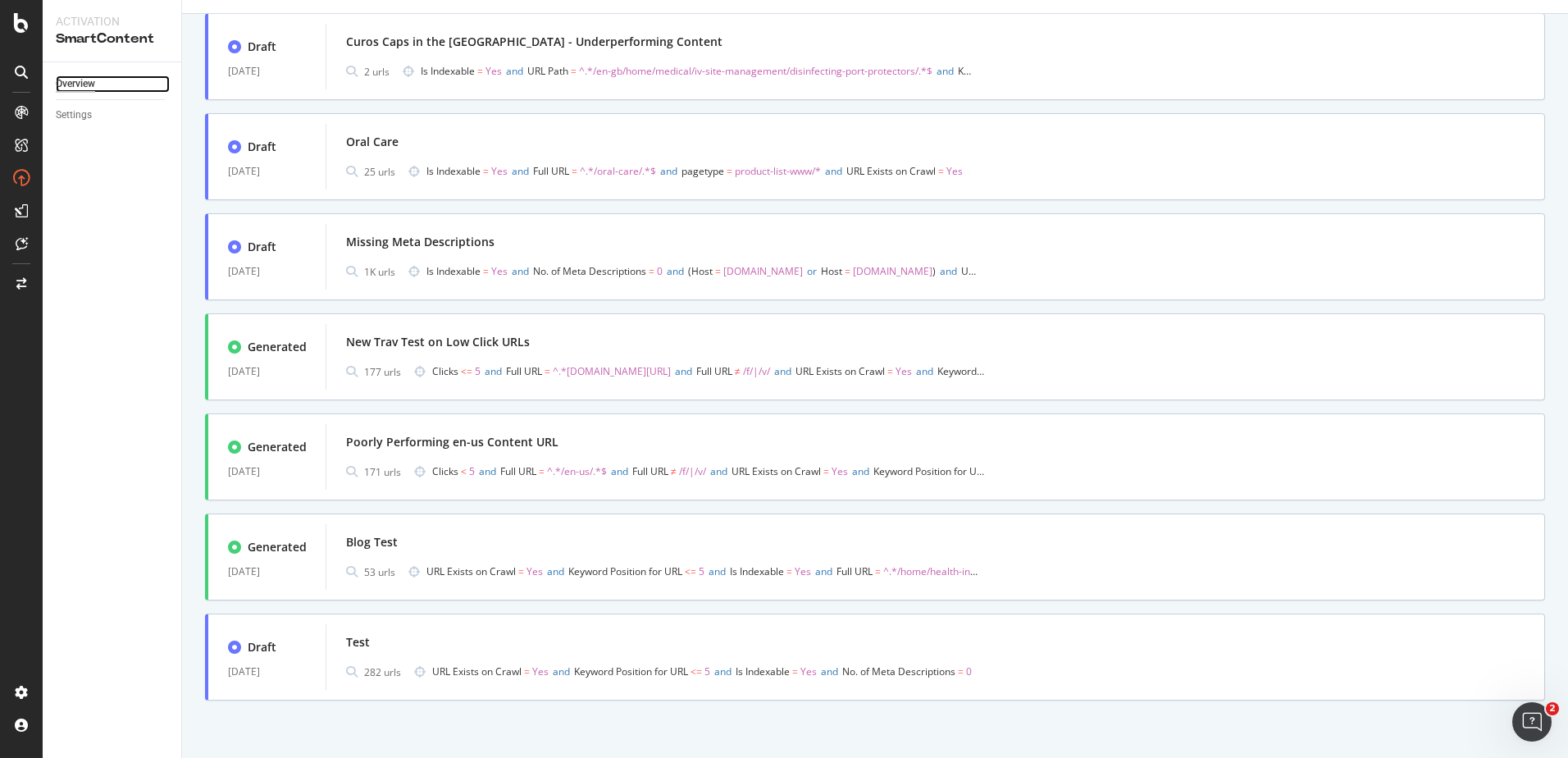
scroll to position [85, 0]
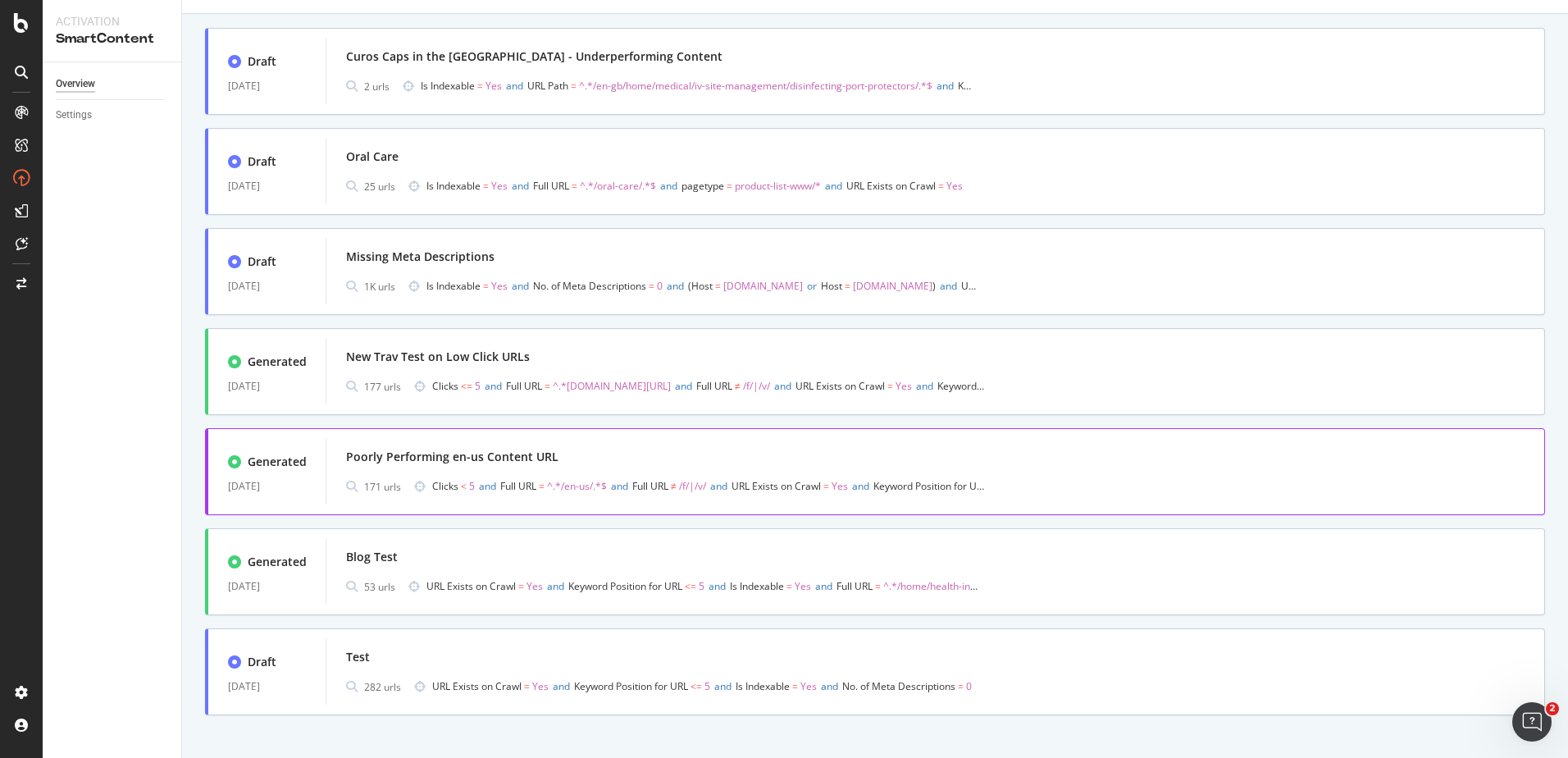
click at [868, 469] on div "Poorly Performing en-us Content URL 171 urls Clicks < 5 and Full URL = ^.*/en-u…" at bounding box center [935, 471] width 1178 height 52
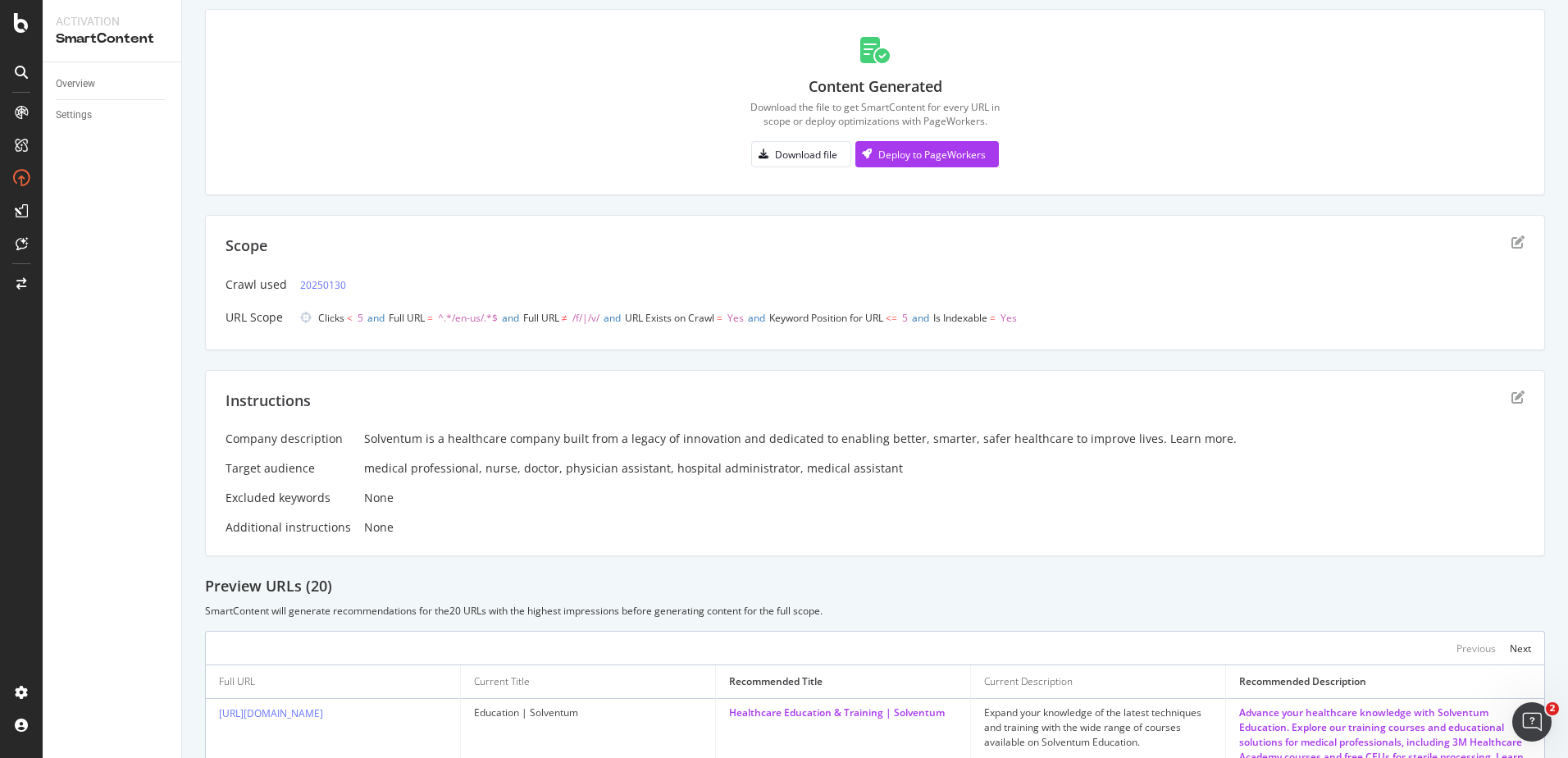
scroll to position [66, 0]
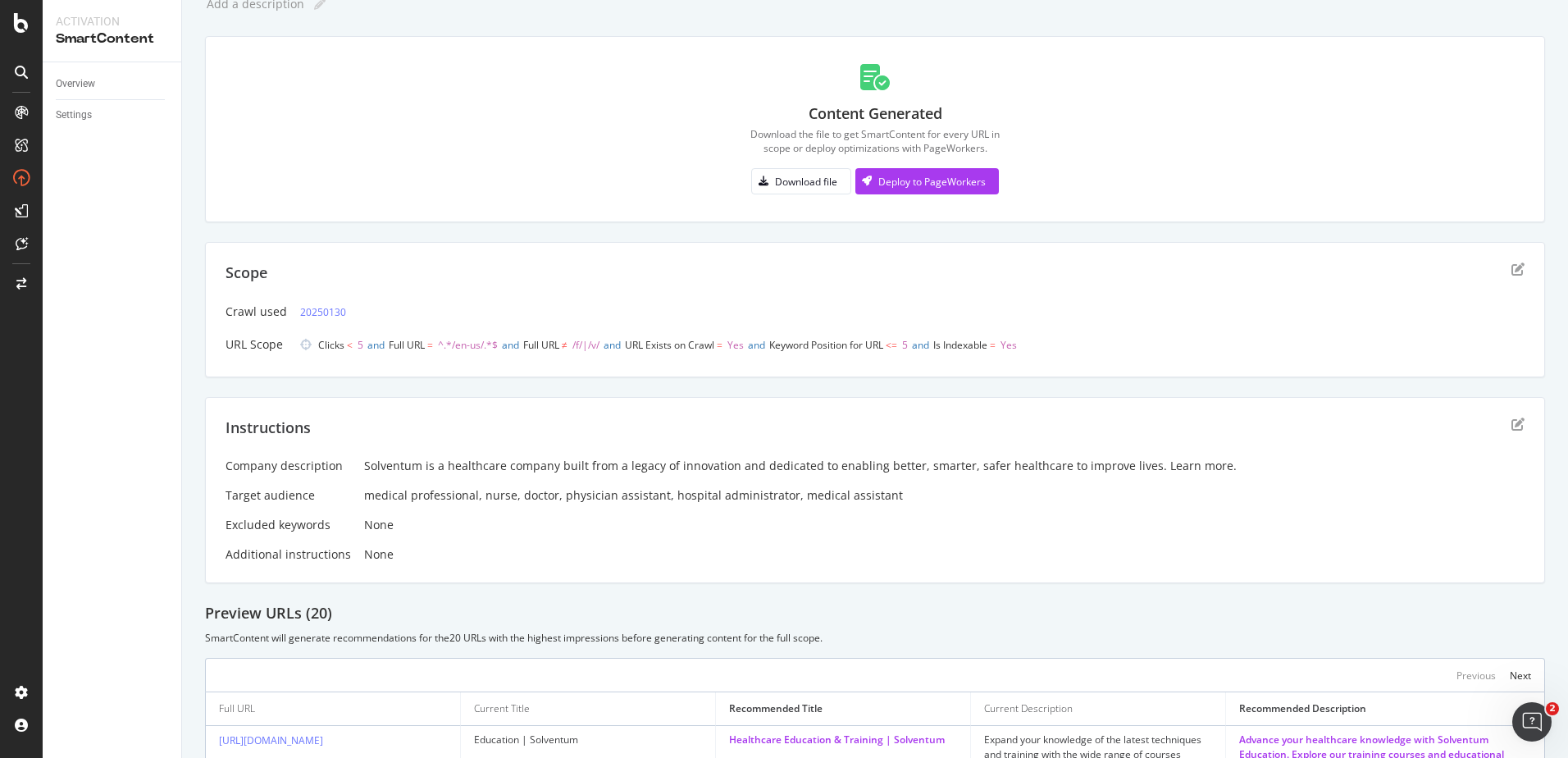
click at [1172, 131] on div "Content Generated Download the file to get SmartContent for every URL in scope …" at bounding box center [874, 129] width 1299 height 145
click at [85, 90] on div "Overview" at bounding box center [75, 84] width 39 height 17
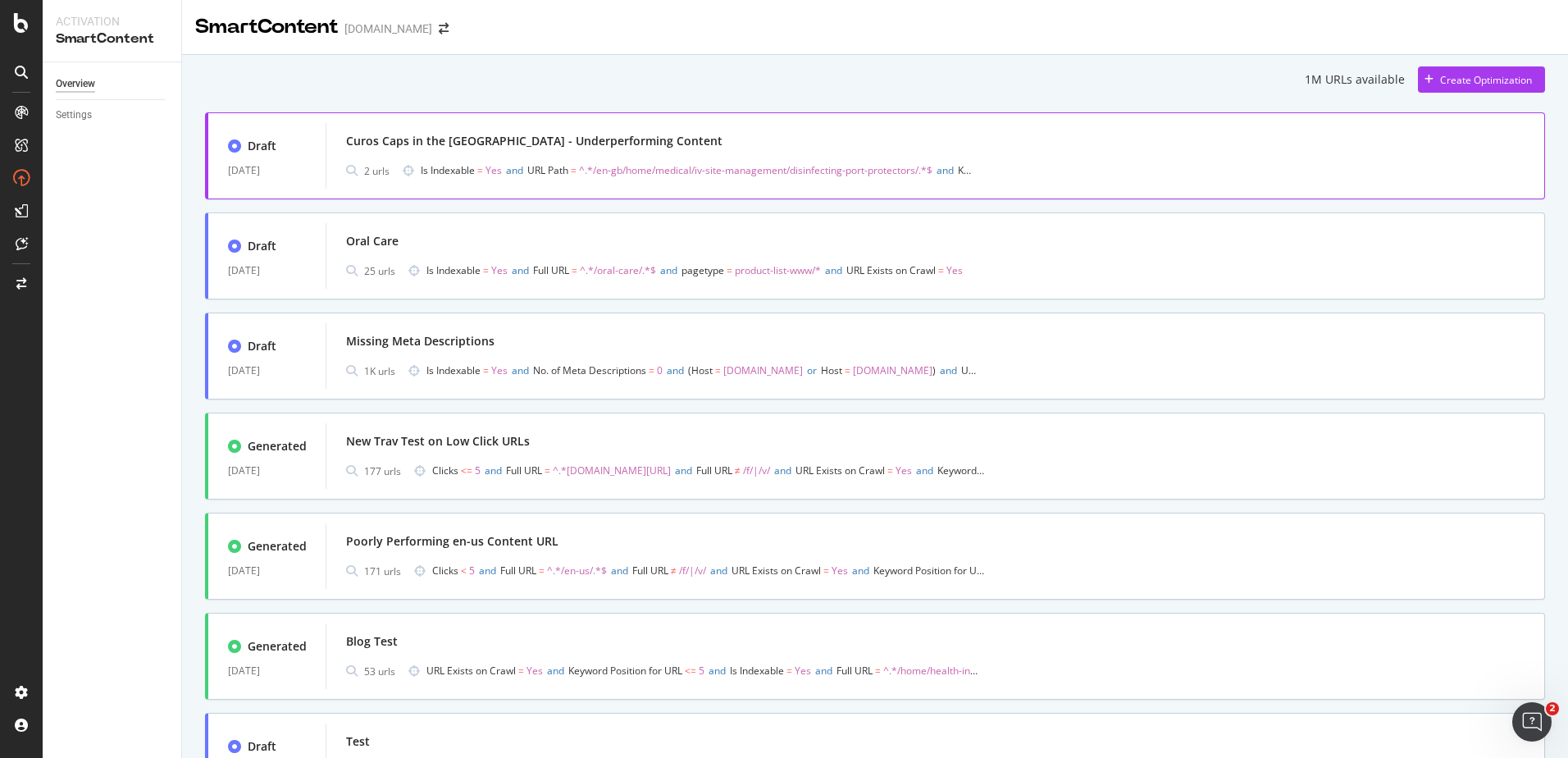
click at [488, 145] on div "Curos Caps in the [GEOGRAPHIC_DATA] - Underperforming Content" at bounding box center [533, 141] width 376 height 17
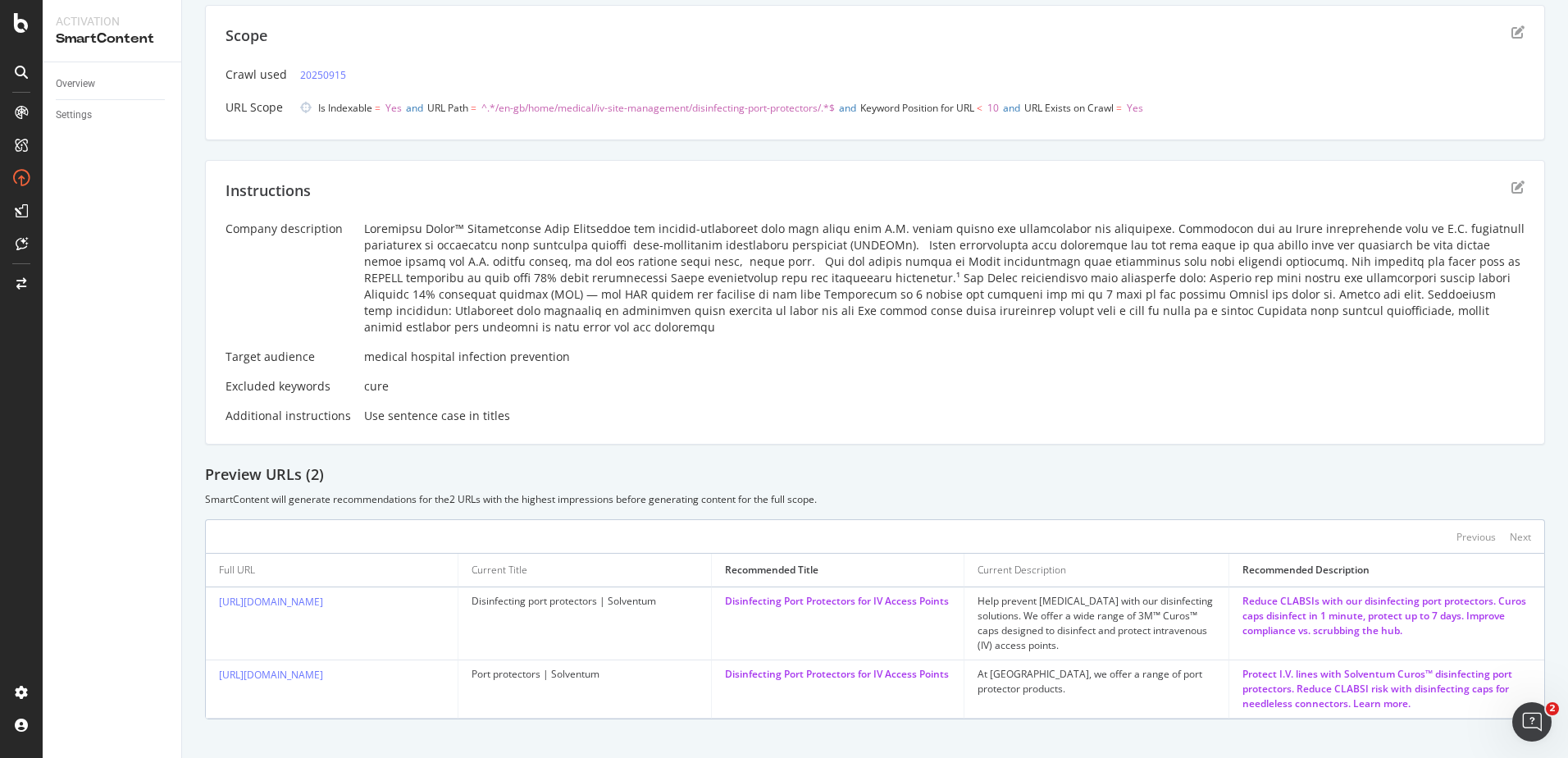
scroll to position [105, 0]
